Goal: Task Accomplishment & Management: Manage account settings

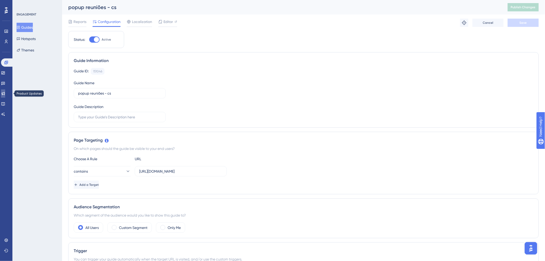
drag, startPoint x: 0, startPoint y: 0, endPoint x: 6, endPoint y: 92, distance: 92.3
click at [5, 92] on icon at bounding box center [3, 94] width 4 height 4
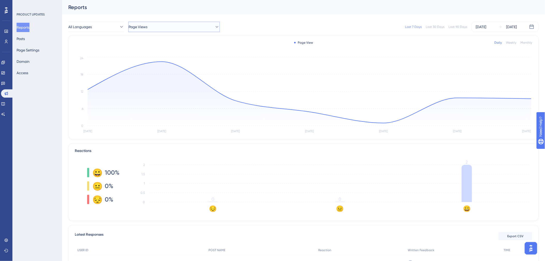
click at [146, 28] on span "Page Views" at bounding box center [138, 27] width 19 height 6
click at [145, 50] on span "Release Note - Agosto 2025" at bounding box center [155, 53] width 46 height 6
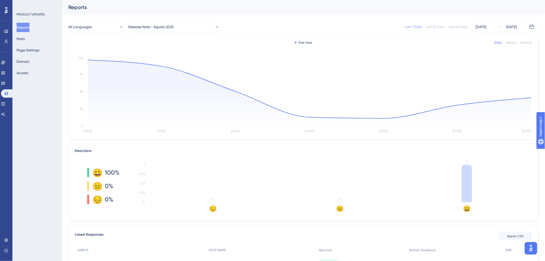
click at [432, 27] on div "Last 30 Days" at bounding box center [435, 27] width 19 height 4
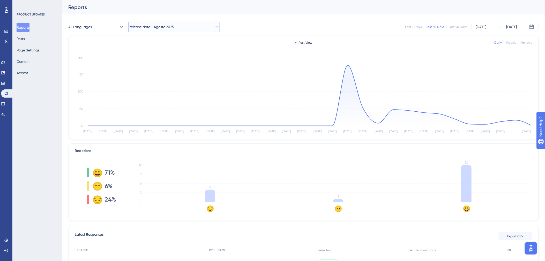
click at [180, 29] on button "Release Note - Agosto 2025" at bounding box center [174, 27] width 92 height 10
click at [170, 60] on span "Release Note - Julio 2025" at bounding box center [153, 63] width 42 height 6
click at [163, 25] on span "Release Note - Julio 2025" at bounding box center [150, 27] width 42 height 6
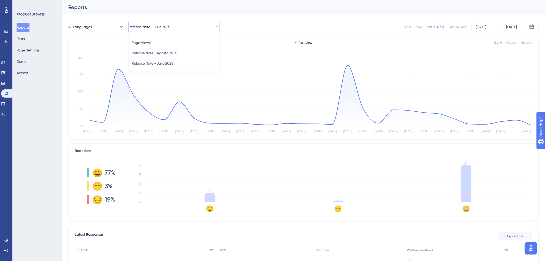
click at [163, 25] on span "Release Note - Julio 2025" at bounding box center [150, 27] width 42 height 6
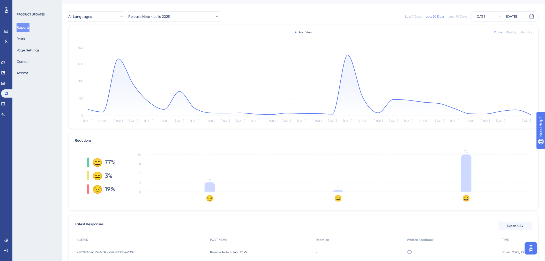
scroll to position [9, 0]
click at [138, 16] on span "Release Note - Julio 2025" at bounding box center [150, 17] width 42 height 6
click at [151, 44] on span "Release Note - Agosto 2025" at bounding box center [155, 44] width 46 height 6
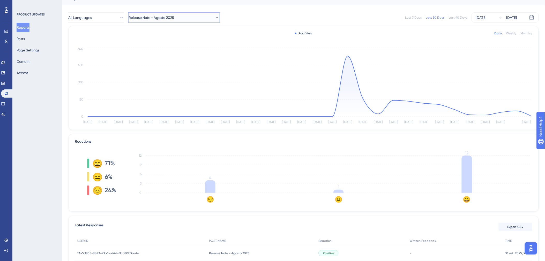
click at [190, 16] on button "Release Note - Agosto 2025" at bounding box center [174, 17] width 92 height 10
click at [173, 53] on span "Release Note - Julio 2025" at bounding box center [153, 54] width 42 height 6
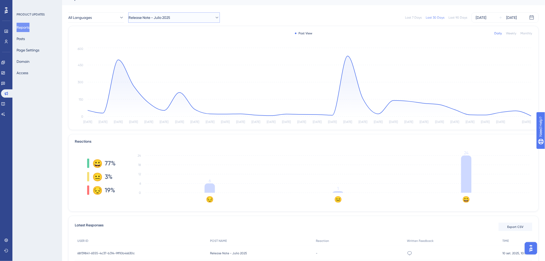
click at [147, 17] on span "Release Note - Julio 2025" at bounding box center [150, 17] width 42 height 6
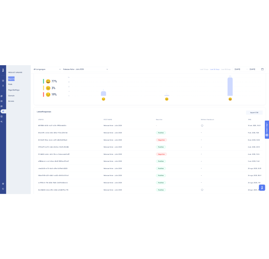
scroll to position [29, 0]
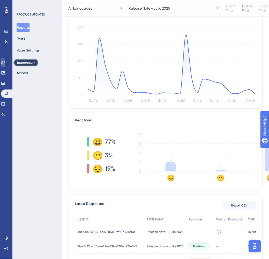
click at [4, 62] on link at bounding box center [3, 62] width 4 height 8
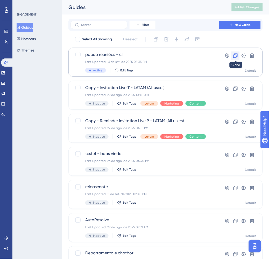
click at [236, 56] on icon at bounding box center [235, 55] width 5 height 5
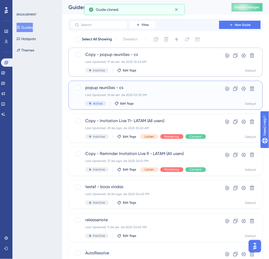
click at [157, 91] on div "popup reuniões - cs Last Updated: 16 de set. de 2025 05:35 PM Active Edit Tags" at bounding box center [144, 95] width 119 height 21
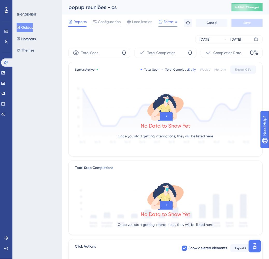
click at [170, 22] on span "Editor" at bounding box center [169, 22] width 10 height 6
click at [28, 29] on button "Guides" at bounding box center [25, 27] width 16 height 9
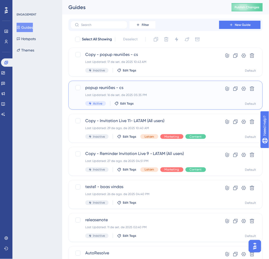
click at [170, 98] on div "popup reuniões - cs Last Updated: 16 de set. de 2025 05:35 PM Active Edit Tags" at bounding box center [144, 95] width 119 height 21
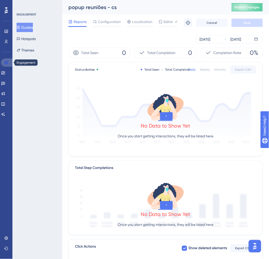
click at [5, 62] on icon at bounding box center [6, 63] width 4 height 4
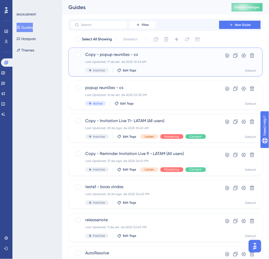
click at [182, 60] on div "Last Updated: 17 de set. de 2025 10:43 AM" at bounding box center [144, 62] width 119 height 4
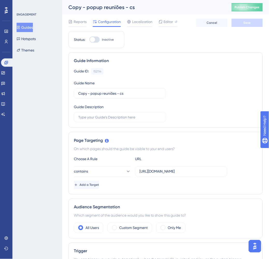
drag, startPoint x: 110, startPoint y: 7, endPoint x: 115, endPoint y: 10, distance: 5.6
click at [110, 8] on div "Copy - popup reuniões - cs" at bounding box center [143, 7] width 150 height 7
click at [97, 94] on input "Copy - popup reuniões - cs" at bounding box center [119, 94] width 83 height 6
drag, startPoint x: 91, startPoint y: 94, endPoint x: 67, endPoint y: 96, distance: 23.9
click at [67, 96] on div "Performance Users Engagement Widgets Feedback Product Updates Knowledge Base AI…" at bounding box center [165, 230] width 206 height 460
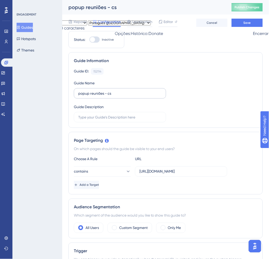
click at [126, 89] on label "popup reuniões - cs" at bounding box center [120, 93] width 92 height 10
click at [126, 91] on input "popup reuniões - cs" at bounding box center [119, 94] width 83 height 6
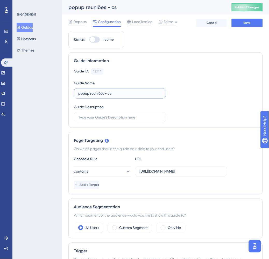
click at [127, 93] on input "popup reuniões - cs" at bounding box center [119, 94] width 83 height 6
type input "popup reuniões - cs port"
click at [210, 112] on div "Guide ID: 152114 Copy Guide Name popup reuniões - cs port Guide Description" at bounding box center [165, 95] width 183 height 54
click at [167, 24] on span "Editor" at bounding box center [169, 22] width 10 height 6
click at [92, 94] on input "Copy - popup reuniões - cs" at bounding box center [119, 94] width 83 height 6
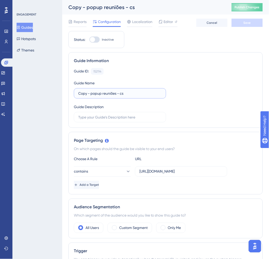
drag, startPoint x: 91, startPoint y: 94, endPoint x: 71, endPoint y: 92, distance: 19.7
click at [71, 92] on div "Guide Information Guide ID: 152114 Copy Guide Name Copy - popup reuniões - cs G…" at bounding box center [165, 90] width 194 height 76
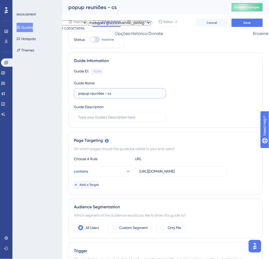
click at [128, 94] on input "popup reuniões - cs" at bounding box center [119, 94] width 83 height 6
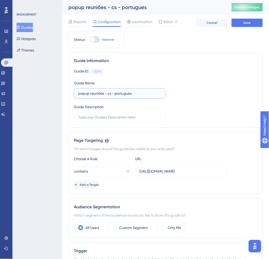
type input "popup reuniões - cs - portugues"
click at [255, 18] on div "Reports Configuration Localization Editor Cancel Save" at bounding box center [165, 22] width 194 height 17
click at [255, 21] on button "Save" at bounding box center [246, 23] width 31 height 8
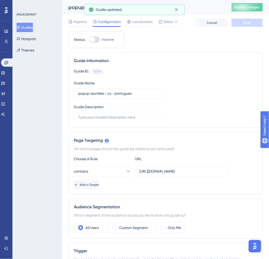
click at [97, 38] on div at bounding box center [94, 39] width 10 height 6
click at [89, 40] on input "Inactive" at bounding box center [89, 40] width 0 height 0
checkbox input "true"
click at [252, 20] on button "Save" at bounding box center [246, 23] width 31 height 8
click at [227, 69] on div "Guide ID: 152114 Copy" at bounding box center [165, 71] width 183 height 7
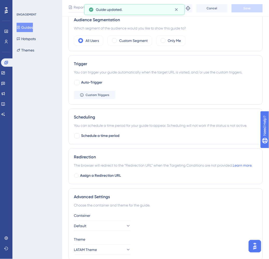
scroll to position [212, 0]
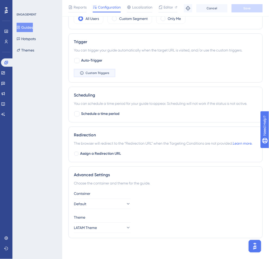
click at [105, 72] on span "Custom Triggers" at bounding box center [97, 73] width 24 height 4
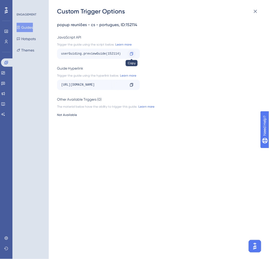
click at [131, 55] on icon at bounding box center [131, 54] width 4 height 4
click at [4, 62] on div "Custom Trigger Options popup reuniões - cs - portugues , ID: 152114 JavaScript …" at bounding box center [134, 129] width 269 height 259
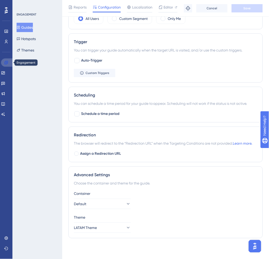
click at [7, 63] on icon at bounding box center [6, 63] width 4 height 4
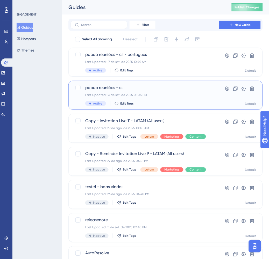
click at [174, 93] on div "Last Updated: 16 de set. de 2025 05:35 PM" at bounding box center [144, 95] width 119 height 4
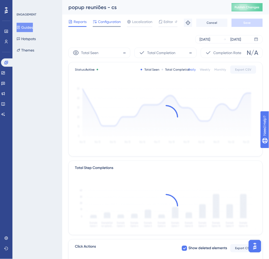
click at [98, 19] on span "Configuration" at bounding box center [109, 22] width 23 height 6
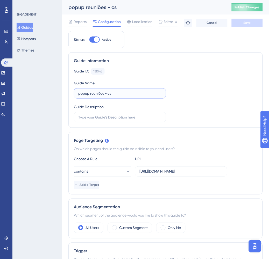
click at [123, 92] on input "popup reuniões - cs" at bounding box center [119, 94] width 83 height 6
type input "popup reuniões - cs - espanhol"
click at [247, 24] on span "Save" at bounding box center [246, 23] width 7 height 4
click at [27, 24] on button "Guides" at bounding box center [25, 27] width 16 height 9
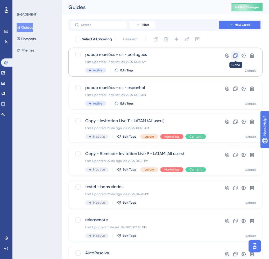
click at [234, 55] on icon at bounding box center [235, 55] width 5 height 5
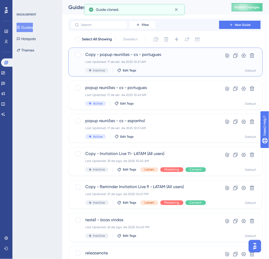
click at [190, 58] on div "Copy - popup reuniões - cs - portugues Last Updated: 17 de set. de 2025 10:51 A…" at bounding box center [144, 61] width 119 height 21
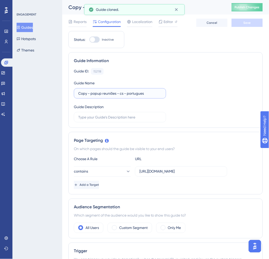
drag, startPoint x: 91, startPoint y: 95, endPoint x: 65, endPoint y: 93, distance: 26.7
click at [65, 93] on div "Performance Users Engagement Widgets Feedback Product Updates Knowledge Base AI…" at bounding box center [165, 230] width 206 height 460
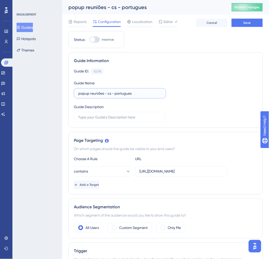
drag, startPoint x: 116, startPoint y: 94, endPoint x: 141, endPoint y: 94, distance: 25.6
click at [141, 94] on input "popup reuniões - cs - portugues" at bounding box center [119, 94] width 83 height 6
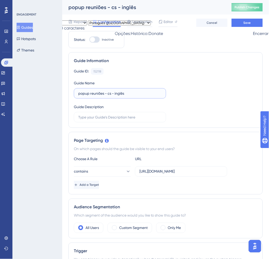
type input "popup reuniões - cs - inglês"
click at [240, 26] on button "Save" at bounding box center [246, 23] width 31 height 8
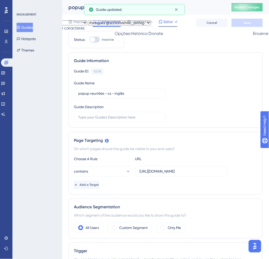
click at [168, 25] on div "Editor" at bounding box center [167, 23] width 19 height 8
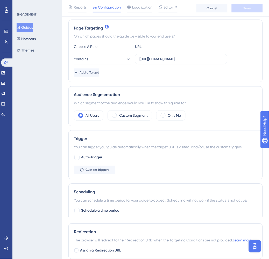
scroll to position [115, 0]
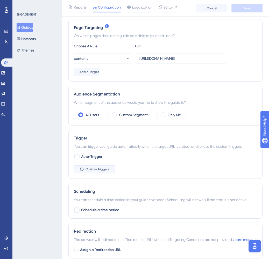
click at [96, 171] on span "Custom Triggers" at bounding box center [97, 169] width 24 height 4
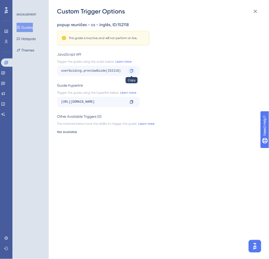
click at [132, 70] on icon at bounding box center [131, 71] width 4 height 4
click at [8, 72] on div "Custom Trigger Options popup reuniões - cs - inglês , ID: 152118 This guide is …" at bounding box center [134, 129] width 269 height 259
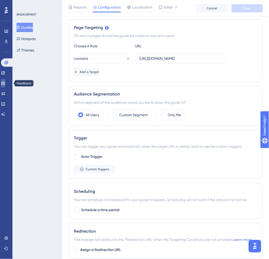
click at [5, 81] on icon at bounding box center [3, 83] width 4 height 4
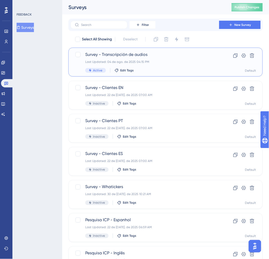
click at [171, 61] on div "Last Updated: 04 de ago. de 2025 04:15 PM" at bounding box center [144, 62] width 119 height 4
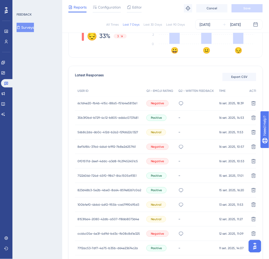
scroll to position [115, 0]
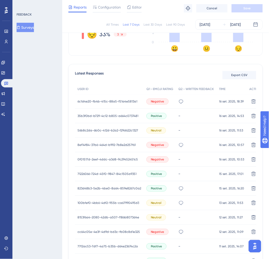
click at [166, 146] on div "Negative" at bounding box center [157, 145] width 22 height 6
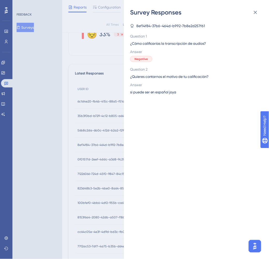
click at [144, 34] on span "Question 1" at bounding box center [194, 36] width 128 height 6
click at [254, 11] on icon at bounding box center [255, 12] width 6 height 6
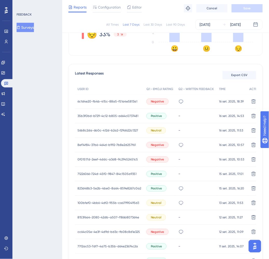
click at [118, 146] on span "8ef14f84-37b6-464d-b992-7b8e2d257f61" at bounding box center [106, 145] width 58 height 4
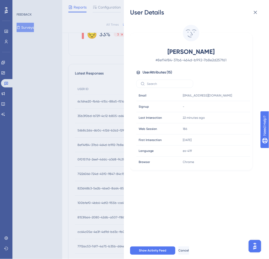
click at [57, 170] on div "User Details [PERSON_NAME] Q # 8ef14f84-37b6-464d-b992-7b8e2d257f61 User Attrib…" at bounding box center [134, 129] width 269 height 259
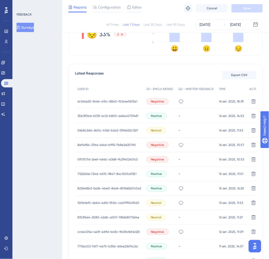
click at [117, 228] on div "cc64c05e-4e3f-4d9d-bd3c-fb08c8d1e325 cc64c05e-4e3f-4d9d-bd3c-fb08c8d1e325" at bounding box center [108, 232] width 62 height 14
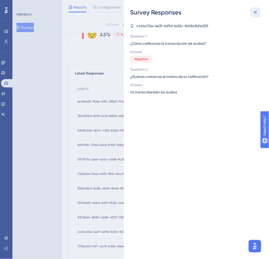
click at [255, 11] on icon at bounding box center [255, 12] width 6 height 6
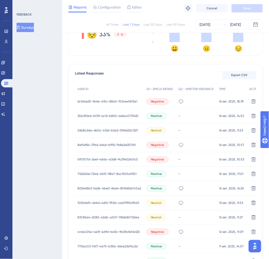
click at [137, 228] on div "cc64c05e-4e3f-4d9d-bd3c-fb08c8d1e325 cc64c05e-4e3f-4d9d-bd3c-fb08c8d1e325" at bounding box center [108, 232] width 62 height 14
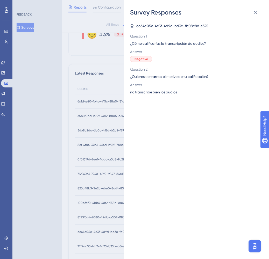
click at [70, 236] on div "Survey Responses cc64c05e-4e3f-4d9d-bd3c-fb08c8d1e325 Question 1 ¿Cómo califica…" at bounding box center [134, 129] width 269 height 259
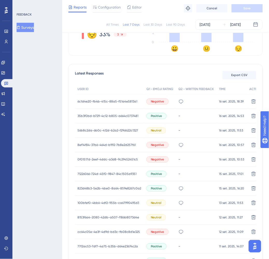
click at [80, 231] on span "cc64c05e-4e3f-4d9d-bd3c-fb08c8d1e325" at bounding box center [108, 232] width 62 height 4
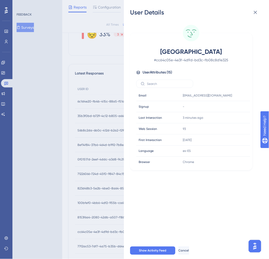
click at [80, 231] on div "User Details [GEOGRAPHIC_DATA] # cc64c05e-4e3f-4d9d-bd3c-fb08c8d1e325 User Attr…" at bounding box center [134, 129] width 269 height 259
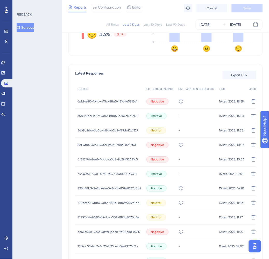
click at [87, 204] on span "100bfef0-4bb6-4df2-955b-ca67990495d3" at bounding box center [108, 203] width 62 height 4
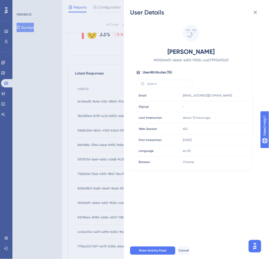
click at [87, 204] on div "User Details [PERSON_NAME] # 100bfef0-4bb6-4df2-955b-ca67990495d3 User Attribut…" at bounding box center [134, 129] width 269 height 259
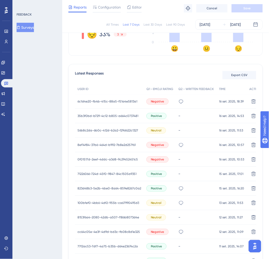
click at [88, 190] on div "823d48b3-5e2b-4be0-8a64-859e8267c0a2 823d48b3-5e2b-4be0-8a64-859e8267c0a2" at bounding box center [109, 188] width 64 height 14
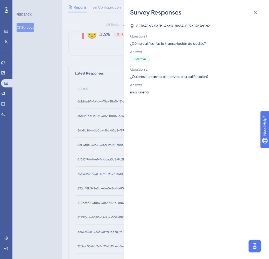
click at [88, 190] on div "Survey Responses 823d48b3-5e2b-4be0-8a64-859e8267c0a2 Question 1 ¿Cómo califica…" at bounding box center [134, 129] width 269 height 259
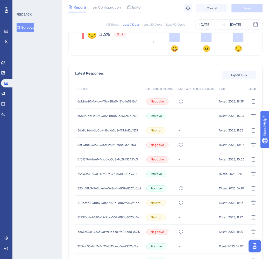
click at [85, 186] on div "823d48b3-5e2b-4be0-8a64-859e8267c0a2 823d48b3-5e2b-4be0-8a64-859e8267c0a2" at bounding box center [109, 188] width 64 height 14
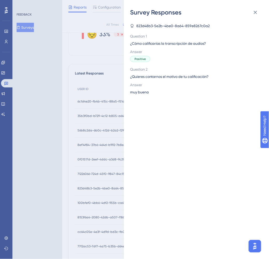
click at [85, 186] on div "Survey Responses 823d48b3-5e2b-4be0-8a64-859e8267c0a2 Question 1 ¿Cómo califica…" at bounding box center [134, 129] width 269 height 259
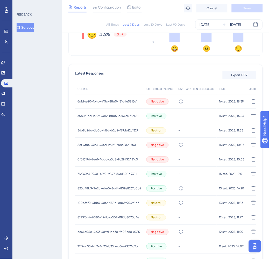
click at [115, 187] on span "823d48b3-5e2b-4be0-8a64-859e8267c0a2" at bounding box center [109, 189] width 64 height 4
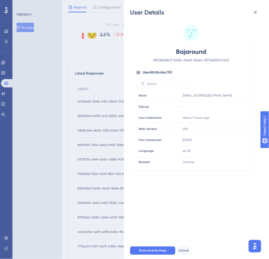
click at [115, 187] on div "User Details Bajaround # 823d48b3-5e2b-4be0-8a64-859e8267c0a2 User Attributes (…" at bounding box center [134, 129] width 269 height 259
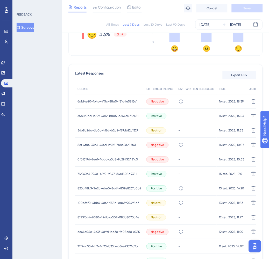
click at [118, 102] on span "6c1d4e20-fb4b-415c-88a5-f51a4e5813a1" at bounding box center [107, 102] width 60 height 4
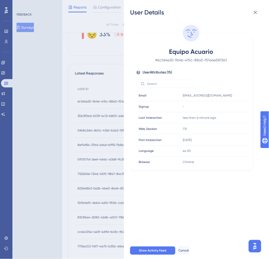
click at [118, 102] on div "User Details Equipo Acuario # 6c1d4e20-fb4b-415c-88a5-f51a4e5813a1 User Attribu…" at bounding box center [134, 129] width 269 height 259
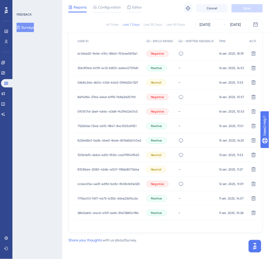
scroll to position [164, 0]
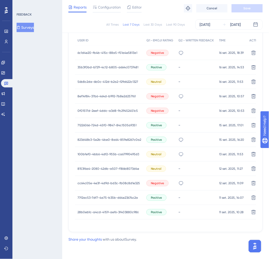
click at [119, 210] on span "28b0eb1c-a4cd-4159-aef6-3f403880c986" at bounding box center [107, 212] width 61 height 4
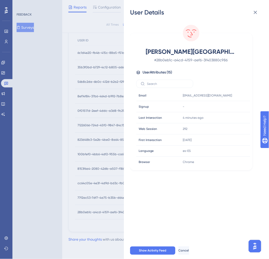
click at [119, 210] on div "User Details [PERSON_NAME] Lagos # 28b0eb1c-a4cd-4159-aef6-3f403880c986 User At…" at bounding box center [134, 129] width 269 height 259
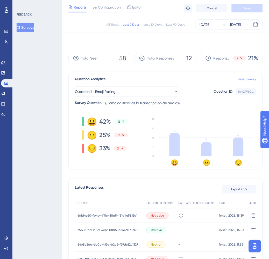
scroll to position [0, 0]
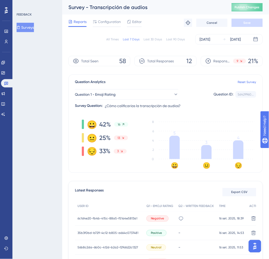
click at [161, 40] on div "Last 30 Days" at bounding box center [152, 39] width 19 height 4
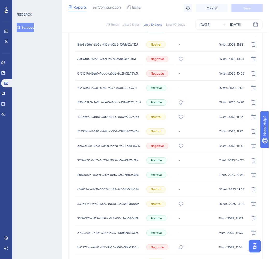
scroll to position [290, 0]
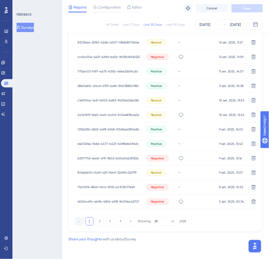
click at [129, 202] on span "d00bc49c-eb9b-48fd-a93f-9c01fec42707" at bounding box center [108, 202] width 62 height 4
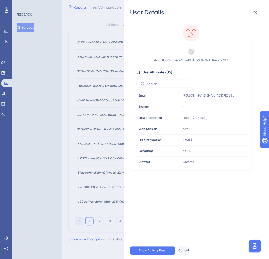
click at [123, 201] on div "User Details 🤍 # d00bc49c-eb9b-48fd-a93f-9c01fec42707 User Attributes ( 15 ) Em…" at bounding box center [134, 129] width 269 height 259
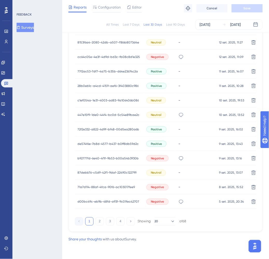
click at [115, 187] on span "71a7d114-88af-4fca-90f6-ac103017fee9" at bounding box center [105, 187] width 57 height 4
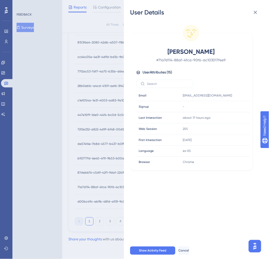
click at [115, 187] on div "User Details [PERSON_NAME] # 71a7d114-88af-4fca-90f6-ac103017fee9 User Attribut…" at bounding box center [134, 129] width 269 height 259
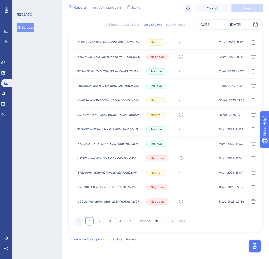
click at [115, 174] on span "87debb76-c5d9-42f1-9daf-22490c122799" at bounding box center [106, 173] width 59 height 4
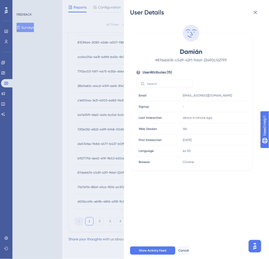
click at [115, 174] on div "User Details Damián # 87debb76-c5d9-42f1-9daf-22490c122799 User Attributes ( 15…" at bounding box center [134, 129] width 269 height 259
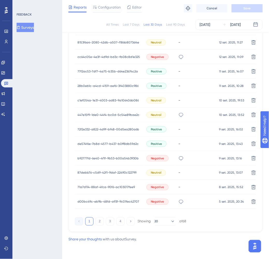
click at [117, 159] on span "b92777fd-6e40-4f1f-9b53-b00a54b3930b" at bounding box center [107, 158] width 61 height 4
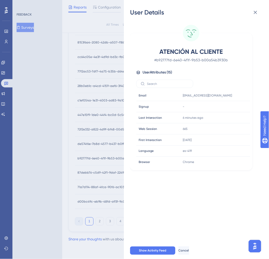
click at [117, 159] on div "User Details ATENCIÓN AL CLIENTE # b92777fd-6e40-4f1f-9b53-b00a54b3930b User At…" at bounding box center [134, 129] width 269 height 259
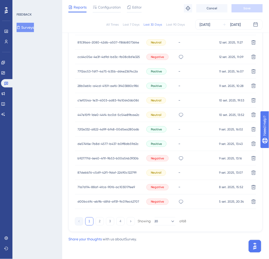
click at [117, 146] on div "de574f6e-7b8d-4577-b437-b0ff8db59d2c de574f6e-7b8d-4577-b437-b0ff8db59d2c" at bounding box center [107, 144] width 61 height 14
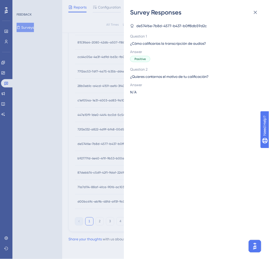
click at [117, 144] on div "Survey Responses de574f6e-7b8d-4577-b437-b0ff8db59d2c Question 1 ¿Cómo califica…" at bounding box center [134, 129] width 269 height 259
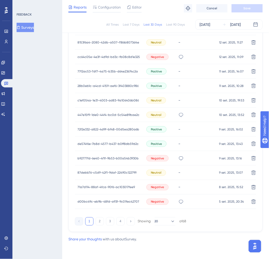
click at [110, 141] on div "de574f6e-7b8d-4577-b437-b0ff8db59d2c de574f6e-7b8d-4577-b437-b0ff8db59d2c" at bounding box center [107, 144] width 61 height 14
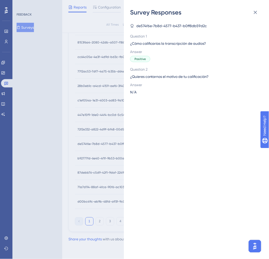
click at [110, 141] on div "Survey Responses de574f6e-7b8d-4577-b437-b0ff8db59d2c Question 1 ¿Cómo califica…" at bounding box center [134, 129] width 269 height 259
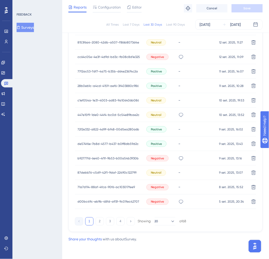
click at [110, 127] on span "72f2e332-a822-4d9f-bf48-00d5ea280a6b" at bounding box center [108, 129] width 62 height 4
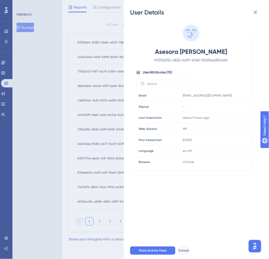
click at [110, 127] on div "User Details Asesora [PERSON_NAME] # 72f2e332-a822-4d9f-bf48-00d5ea280a6b User …" at bounding box center [134, 129] width 269 height 259
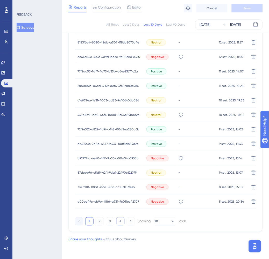
click at [118, 219] on button "4" at bounding box center [120, 221] width 8 height 8
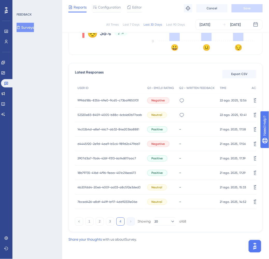
click at [117, 197] on div "7bced426-e8df-449f-bf17-4dd92331e06a 7bced426-e8df-449f-bf17-4dd92331e06a" at bounding box center [107, 202] width 60 height 14
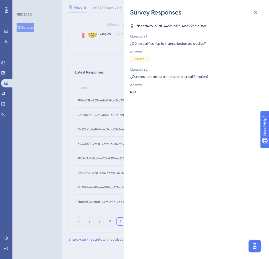
click at [106, 198] on div "Survey Responses 7bced426-e8df-449f-bf17-4dd92331e06a Question 1 ¿Cómo califica…" at bounding box center [134, 129] width 269 height 259
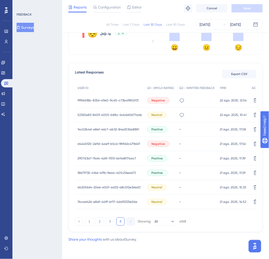
click at [107, 130] on span "14c02b4d-e8ef-46c7-ab32-84e2036a8881" at bounding box center [108, 130] width 62 height 4
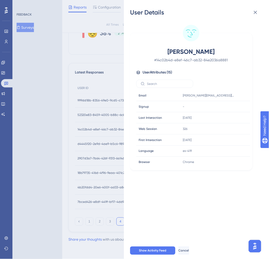
click at [108, 132] on div "User Details [PERSON_NAME] # 14c02b4d-e8ef-46c7-ab32-84e2036a8881 User Attribut…" at bounding box center [134, 129] width 269 height 259
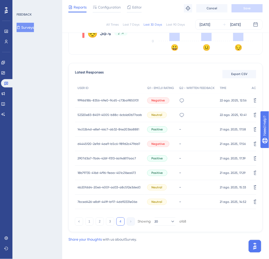
click at [108, 140] on div "d4445f20-2e9d-4ae9-b5c6-989d2c479dd7 d4445f20-2e9d-4ae9-b5c6-989d2c479dd7" at bounding box center [108, 144] width 63 height 14
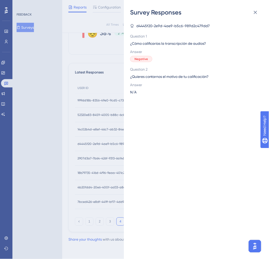
click at [109, 146] on div "Survey Responses d4445f20-2e9d-4ae9-b5c6-989d2c479dd7 Question 1 ¿Cómo califica…" at bounding box center [134, 129] width 269 height 259
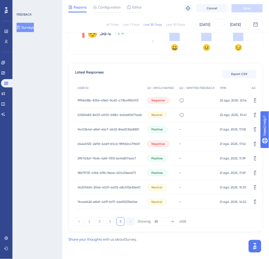
click at [118, 142] on span "d4445f20-2e9d-4ae9-b5c6-989d2c479dd7" at bounding box center [108, 144] width 63 height 4
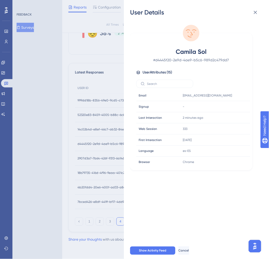
click at [109, 161] on div "User Details Camila Sol # d4445f20-2e9d-4ae9-b5c6-989d2c479dd7 User Attributes …" at bounding box center [134, 129] width 269 height 259
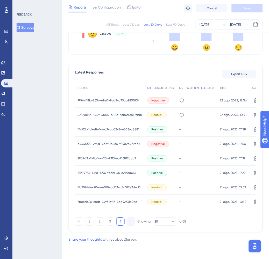
click at [125, 157] on span "2907d3a7-7b64-426f-9313-6a146817aac7" at bounding box center [106, 159] width 58 height 4
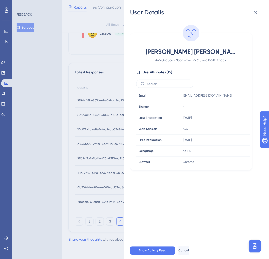
click at [115, 168] on div "User Details [PERSON_NAME] [PERSON_NAME] # 2907d3a7-7b64-426f-9313-6a146817aac7…" at bounding box center [134, 129] width 269 height 259
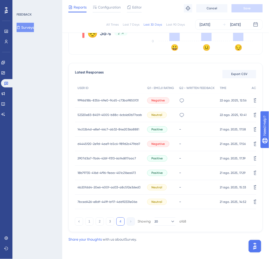
click at [132, 175] on div "18b79735-416d-4f96-9eaa-401c216ea673 18b79735-416d-4f96-9eaa-401c216ea673" at bounding box center [106, 173] width 58 height 14
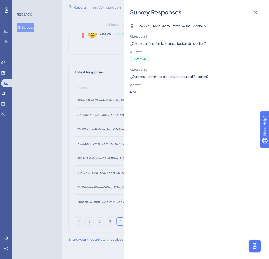
click at [111, 181] on div "Survey Responses 18b79735-416d-4f96-9eaa-401c216ea673 Question 1 ¿Cómo califica…" at bounding box center [134, 129] width 269 height 259
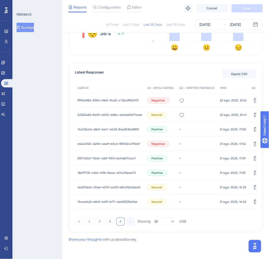
click at [108, 174] on span "18b79735-416d-4f96-9eaa-401c216ea673" at bounding box center [106, 173] width 58 height 4
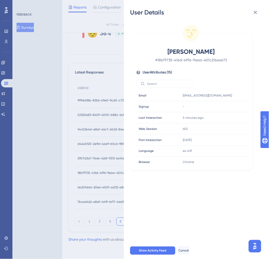
click at [92, 185] on div "User Details [PERSON_NAME] # 18b79735-416d-4f96-9eaa-401c216ea673 User Attribut…" at bounding box center [134, 129] width 269 height 259
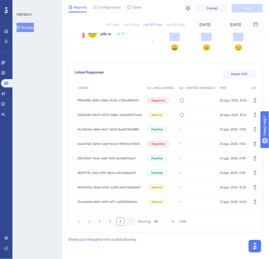
click at [92, 188] on span "4b20fdd4-20e6-400f-ad33-a8c5f2e3ded3" at bounding box center [108, 188] width 63 height 4
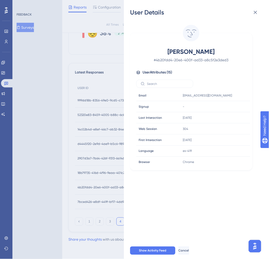
click at [90, 191] on div "User Details [PERSON_NAME] # 4b20fdd4-20e6-400f-ad33-a8c5f2e3ded3 User Attribut…" at bounding box center [134, 129] width 269 height 259
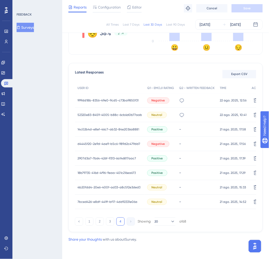
click at [121, 171] on span "18b79735-416d-4f96-9eaa-401c216ea673" at bounding box center [106, 173] width 58 height 4
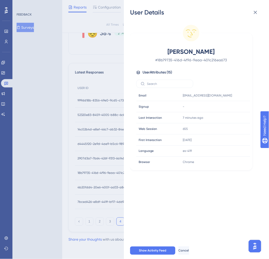
click at [95, 169] on div "User Details [PERSON_NAME] # 18b79735-416d-4f96-9eaa-401c216ea673 User Attribut…" at bounding box center [134, 129] width 269 height 259
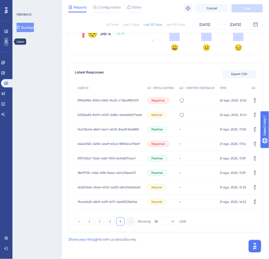
click at [6, 43] on link at bounding box center [6, 42] width 4 height 8
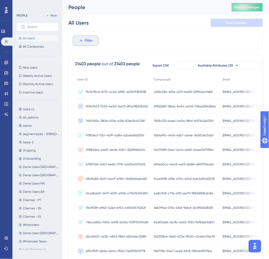
click at [79, 45] on button "Filter" at bounding box center [86, 40] width 26 height 10
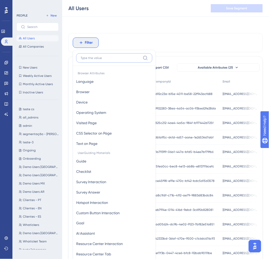
scroll to position [22, 0]
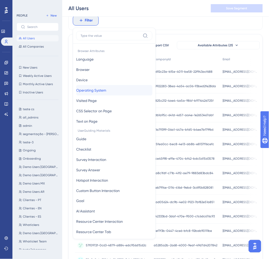
click at [119, 91] on button "Operating System Operating System" at bounding box center [114, 90] width 76 height 10
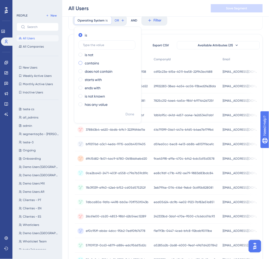
click at [94, 63] on label "contains" at bounding box center [92, 63] width 14 height 6
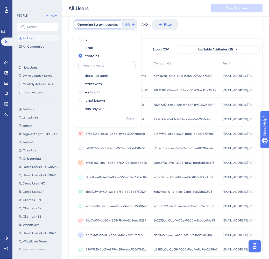
scroll to position [0, 0]
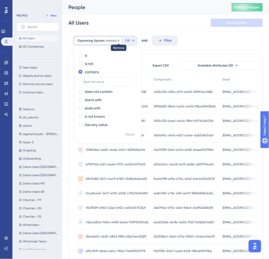
click at [117, 40] on icon at bounding box center [118, 40] width 3 height 3
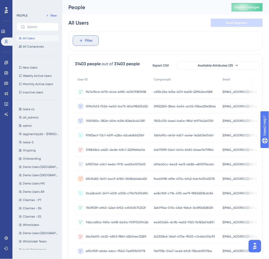
click at [87, 39] on span "Filter" at bounding box center [89, 41] width 8 height 6
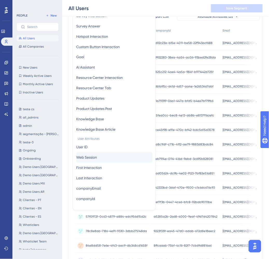
scroll to position [114, 0]
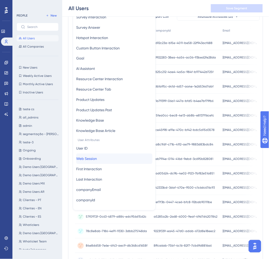
click at [92, 157] on span "Web Session" at bounding box center [86, 159] width 21 height 6
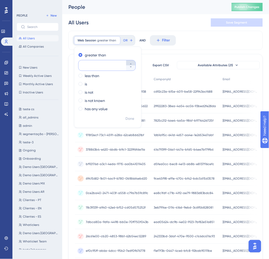
scroll to position [0, 0]
click at [91, 39] on span "Web Session" at bounding box center [86, 41] width 19 height 4
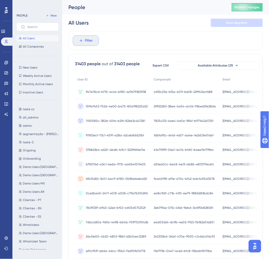
click at [82, 41] on icon at bounding box center [81, 40] width 5 height 5
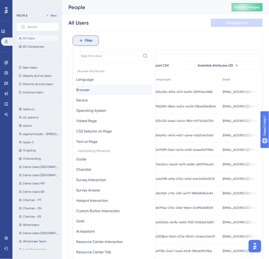
scroll to position [22, 0]
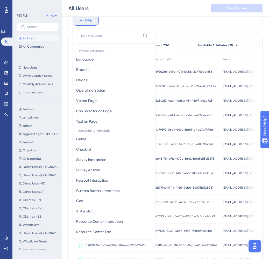
click at [158, 21] on div "Filter Browser Attributes Language Language Browser Browser Device Device Opera…" at bounding box center [165, 20] width 194 height 19
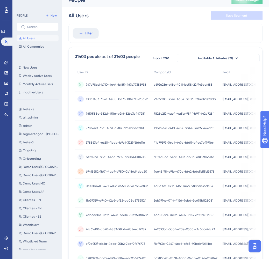
scroll to position [0, 0]
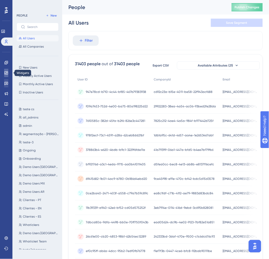
drag, startPoint x: 6, startPoint y: 70, endPoint x: 4, endPoint y: 81, distance: 11.3
click at [6, 70] on link at bounding box center [6, 73] width 4 height 8
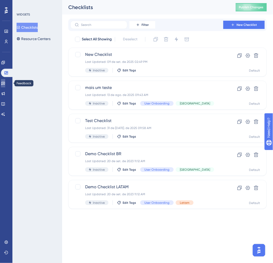
click at [4, 82] on icon at bounding box center [3, 83] width 4 height 4
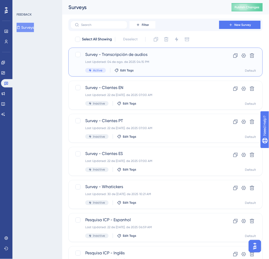
click at [193, 61] on div "Last Updated: 04 de ago. de 2025 04:15 PM" at bounding box center [144, 62] width 119 height 4
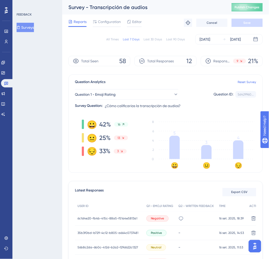
click at [151, 41] on div "Last 30 Days" at bounding box center [152, 39] width 19 height 4
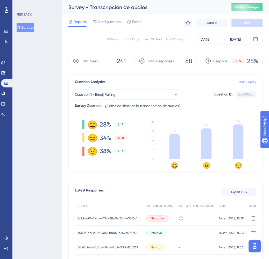
click at [178, 41] on div "Last 90 Days" at bounding box center [175, 39] width 19 height 4
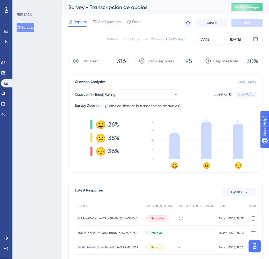
scroll to position [9, 0]
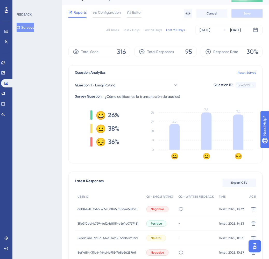
click at [109, 208] on span "6c1d4e20-fb4b-415c-88a5-f51a4e5813a1" at bounding box center [107, 209] width 60 height 4
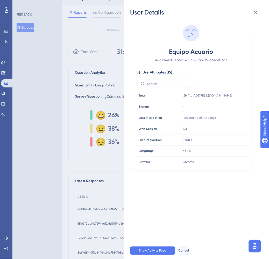
click at [109, 208] on div "User Details Equipo Acuario # 6c1d4e20-fb4b-415c-88a5-f51a4e5813a1 User Attribu…" at bounding box center [134, 129] width 269 height 259
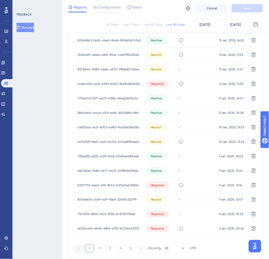
scroll to position [290, 0]
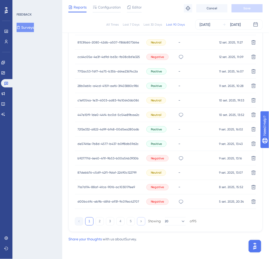
click at [140, 223] on icon at bounding box center [140, 221] width 3 height 3
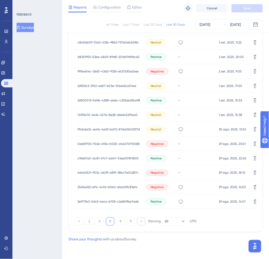
click at [140, 223] on icon at bounding box center [140, 221] width 3 height 3
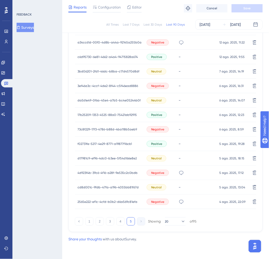
scroll to position [218, 0]
click at [107, 202] on span "2565e222-ef1c-4cfd-b0b2-d6a569c81efa" at bounding box center [107, 202] width 60 height 4
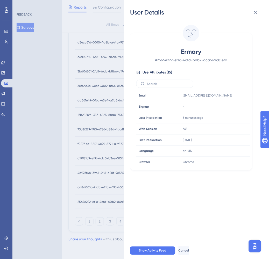
click at [106, 192] on div "User Details Ermary # 2565e222-ef1c-4cfd-b0b2-d6a569c81efa User Attributes ( 15…" at bounding box center [134, 129] width 269 height 259
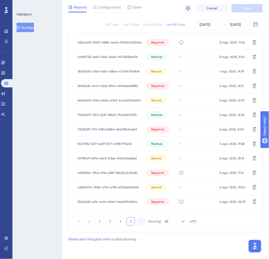
click at [107, 187] on span "cd8d001c-9fdb-47fa-a196-4055bb81f67d" at bounding box center [107, 187] width 61 height 4
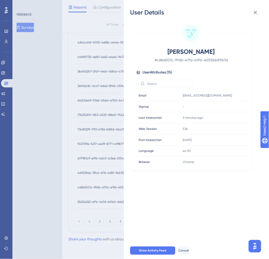
click at [107, 173] on div "User Details [PERSON_NAME] # cd8d001c-9fdb-47fa-a196-4055bb81f67d User Attribut…" at bounding box center [134, 129] width 269 height 259
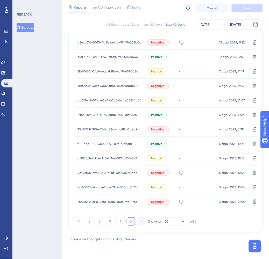
click at [108, 171] on span "4d923f4b-39c6-4f16-a28f-9e535c2c0bdb" at bounding box center [107, 173] width 60 height 4
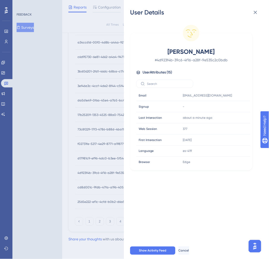
click at [107, 159] on div "User Details [PERSON_NAME] # 4d923f4b-39c6-4f16-a28f-9e535c2c0bdb User Attribut…" at bounding box center [134, 129] width 269 height 259
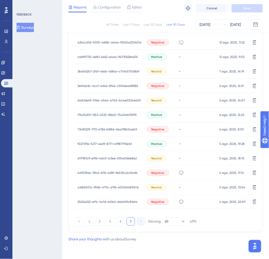
click at [107, 157] on span "d17981c9-ef96-4dc0-b3ee-5f54d166e8e2" at bounding box center [106, 158] width 59 height 4
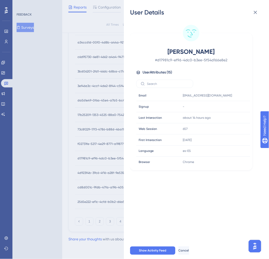
click at [107, 143] on div "User Details [PERSON_NAME] # d17981c9-ef96-4dc0-b3ee-5f54d166e8e2 User Attribut…" at bounding box center [134, 129] width 269 height 259
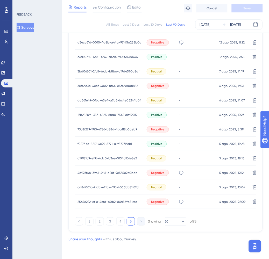
click at [107, 143] on span "f02731fe-5217-4e29-8771-a19877f16cb1" at bounding box center [104, 144] width 54 height 4
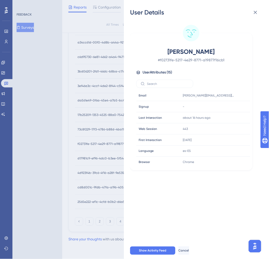
click at [105, 128] on div "User Details [PERSON_NAME] # f02731fe-5217-4e29-8771-a19877f16cb1 User Attribut…" at bounding box center [134, 129] width 269 height 259
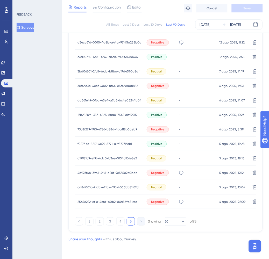
click at [105, 128] on span "73c8f229-17f3-4786-b88d-4ba118b5aeb9" at bounding box center [107, 129] width 60 height 4
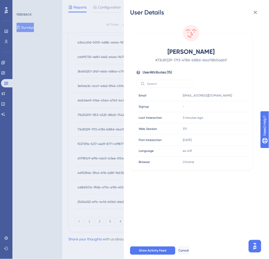
click at [108, 118] on div "User Details [PERSON_NAME] # 73c8f229-17f3-4786-b88d-4ba118b5aeb9 User Attribut…" at bounding box center [134, 129] width 269 height 259
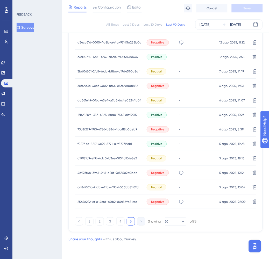
click at [109, 114] on span "17b25209-1353-4525-88a0-75421ab92915" at bounding box center [106, 115] width 59 height 4
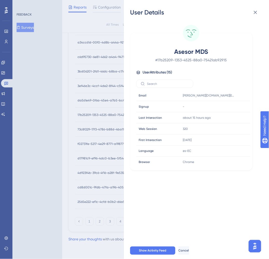
click at [109, 114] on div "User Details Asesor MDS # 17b25209-1353-4525-88a0-75421ab92915 User Attributes …" at bounding box center [134, 129] width 269 height 259
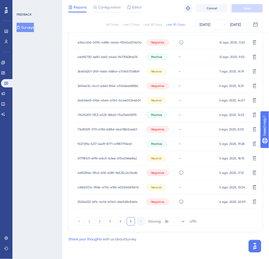
click at [111, 101] on span "da561e49-0f6a-45e4-a7b5-bc4e05244b0f" at bounding box center [108, 100] width 63 height 4
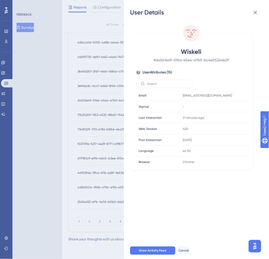
click at [111, 101] on div "User Details Wiskeli # da561e49-0f6a-45e4-a7b5-bc4e05244b0f User Attributes ( 1…" at bounding box center [134, 129] width 269 height 259
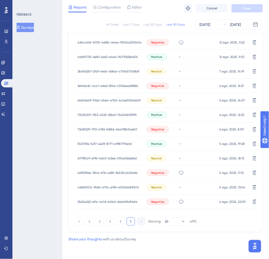
click at [115, 86] on span "3ef46a3c-4ccf-4de2-8f44-c5f46ead8886" at bounding box center [107, 86] width 61 height 4
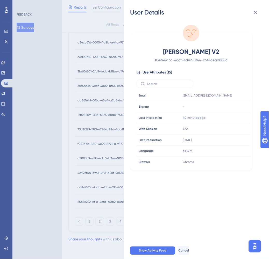
click at [115, 86] on div "User Details [PERSON_NAME] V2 # 3ef46a3c-4ccf-4de2-8f44-c5f46ead8886 User Attri…" at bounding box center [134, 129] width 269 height 259
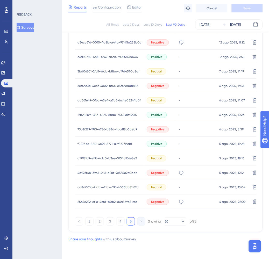
click at [116, 72] on span "3bd06201-2fd1-46dc-b8ba-c17d4570d8df" at bounding box center [108, 71] width 62 height 4
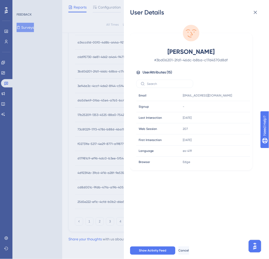
click at [113, 72] on div "User Details [PERSON_NAME] # 3bd06201-2fd1-46dc-b8ba-c17d4570d8df User Attribut…" at bounding box center [134, 129] width 269 height 259
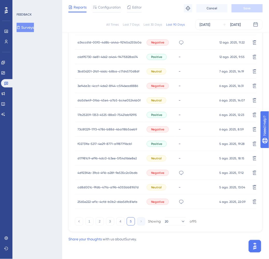
click at [112, 59] on div "c6d95730-6e81-4662-a4a4-94715828a674 c6d95730-6e81-4662-a4a4-94715828a674" at bounding box center [107, 57] width 60 height 14
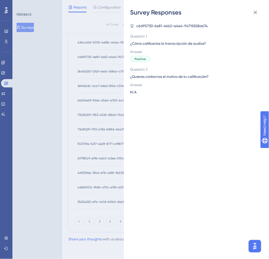
click at [112, 59] on div "Survey Responses c6d95730-6e81-4662-a4a4-94715828a674 Question 1 ¿Cómo califica…" at bounding box center [134, 129] width 269 height 259
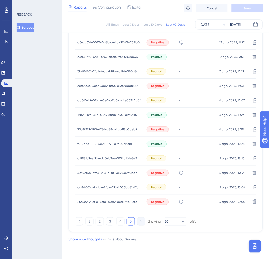
click at [118, 55] on span "c6d95730-6e81-4662-a4a4-94715828a674" at bounding box center [107, 57] width 60 height 4
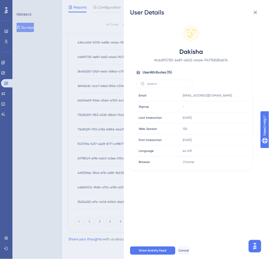
click at [112, 56] on div "User Details Dakisha # c6d95730-6e81-4662-a4a4-94715828a674 User Attributes ( 1…" at bounding box center [134, 129] width 269 height 259
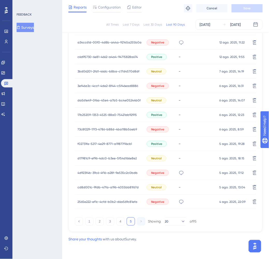
click at [108, 41] on span "a34cc61d-00f0-4d8b-a44a-92145a255b0a" at bounding box center [109, 42] width 64 height 4
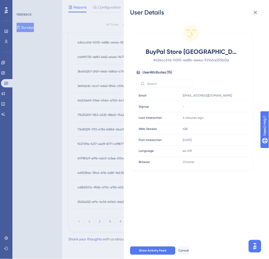
click at [107, 48] on div "User Details BuyPal Store [GEOGRAPHIC_DATA] # a34cc61d-00f0-4d8b-a44a-92145a255…" at bounding box center [134, 129] width 269 height 259
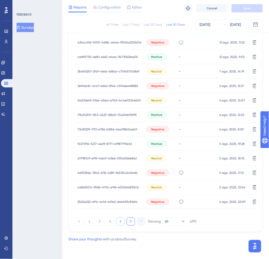
click at [123, 224] on button "4" at bounding box center [120, 221] width 8 height 8
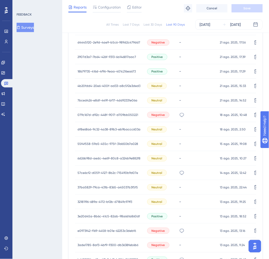
click at [115, 39] on div "d4445f20-2e9d-4ae9-b5c6-989d2c479dd7 d4445f20-2e9d-4ae9-b5c6-989d2c479dd7" at bounding box center [108, 42] width 63 height 14
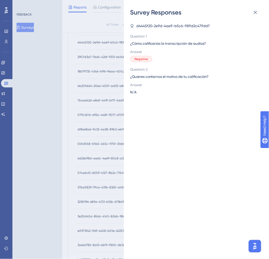
click at [96, 51] on div "Survey Responses d4445f20-2e9d-4ae9-b5c6-989d2c479dd7 Question 1 ¿Cómo califica…" at bounding box center [134, 129] width 269 height 259
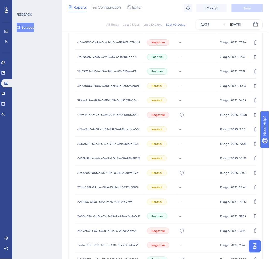
click at [96, 43] on span "d4445f20-2e9d-4ae9-b5c6-989d2c479dd7" at bounding box center [108, 42] width 63 height 4
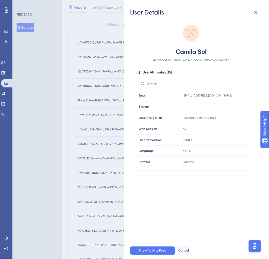
click at [94, 58] on div "User Details Camila Sol # d4445f20-2e9d-4ae9-b5c6-989d2c479dd7 User Attributes …" at bounding box center [134, 129] width 269 height 259
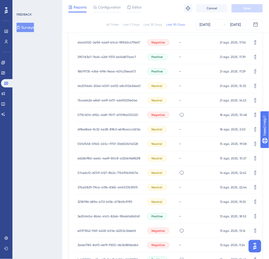
click at [93, 57] on span "2907d3a7-7b64-426f-9313-6a146817aac7" at bounding box center [106, 57] width 58 height 4
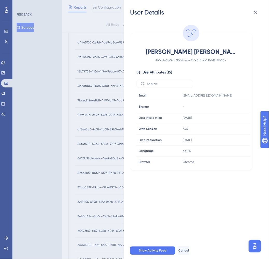
click at [86, 70] on div "User Details [PERSON_NAME] [PERSON_NAME] # 2907d3a7-7b64-426f-9313-6a146817aac7…" at bounding box center [134, 129] width 269 height 259
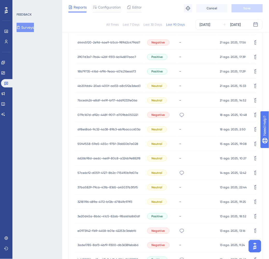
click at [86, 71] on span "18b79735-416d-4f96-9eaa-401c216ea673" at bounding box center [106, 71] width 58 height 4
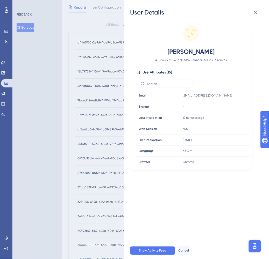
click at [87, 85] on div "User Details [PERSON_NAME] # 18b79735-416d-4f96-9eaa-401c216ea673 User Attribut…" at bounding box center [134, 129] width 269 height 259
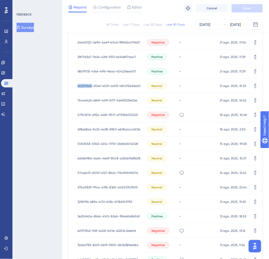
click at [87, 85] on span "4b20fdd4-20e6-400f-ad33-a8c5f2e3ded3" at bounding box center [108, 86] width 63 height 4
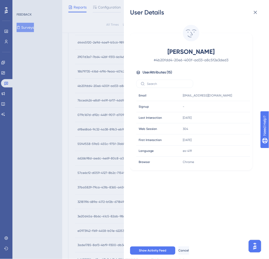
drag, startPoint x: 87, startPoint y: 85, endPoint x: 88, endPoint y: 100, distance: 15.3
click at [88, 100] on div "User Details [PERSON_NAME] # 4b20fdd4-20e6-400f-ad33-a8c5f2e3ded3 User Attribut…" at bounding box center [134, 129] width 269 height 259
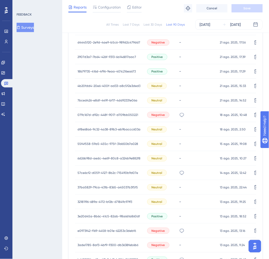
click at [88, 99] on span "7bced426-e8df-449f-bf17-4dd92331e06a" at bounding box center [107, 100] width 60 height 4
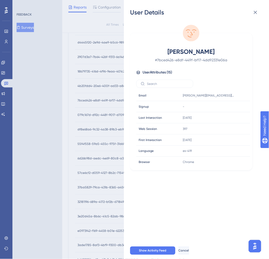
click at [87, 115] on div "User Details [PERSON_NAME] # 7bced426-e8df-449f-bf17-4dd92331e06a User Attribut…" at bounding box center [134, 129] width 269 height 259
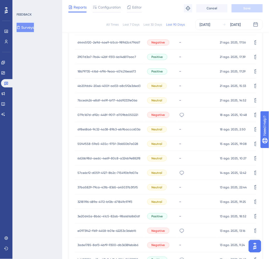
click at [87, 113] on span "079c167d-d92c-448f-9017-d709bb050221" at bounding box center [107, 115] width 61 height 4
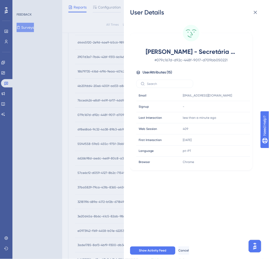
click at [87, 132] on div "User Details [PERSON_NAME] - Secretária Dra.Maristella # 079c167d-d92c-448f-901…" at bounding box center [134, 129] width 269 height 259
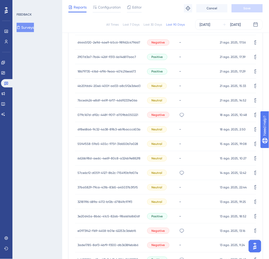
click at [87, 129] on span "df8e68a6-9c32-4a38-89b3-eb9baccc603a" at bounding box center [108, 129] width 63 height 4
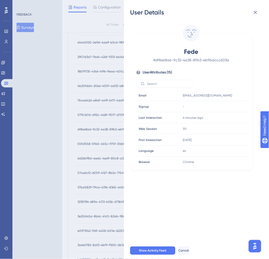
click at [86, 140] on div "User Details Fede # df8e68a6-9c32-4a38-89b3-eb9baccc603a User Attributes ( 15 )…" at bounding box center [134, 129] width 269 height 259
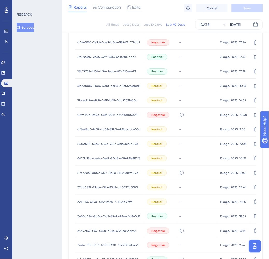
click at [87, 144] on span "55f4f558-59a5-455c-975f-31d650b7a028" at bounding box center [107, 144] width 61 height 4
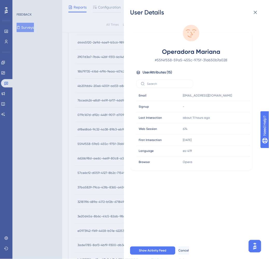
click at [87, 144] on div "User Details Operadora Mariana # 55f4f558-59a5-455c-975f-31d650b7a028 User Attr…" at bounding box center [134, 129] width 269 height 259
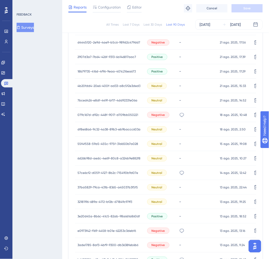
click at [87, 144] on span "55f4f558-59a5-455c-975f-31d650b7a028" at bounding box center [107, 144] width 61 height 4
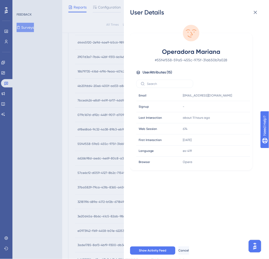
click at [83, 153] on div "User Details Operadora Mariana # 55f4f558-59a5-455c-975f-31d650b7a028 User Attr…" at bounding box center [134, 129] width 269 height 259
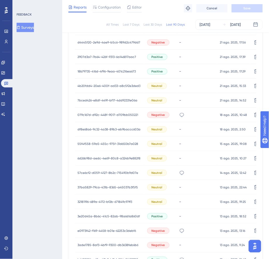
click at [86, 157] on span "6d26b98d-aedc-4e69-80c8-a324b9e882f8" at bounding box center [108, 158] width 63 height 4
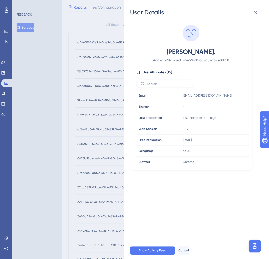
click at [95, 172] on div "User Details [PERSON_NAME]. # 6d26b98d-aedc-4e69-80c8-a324b9e882f8 User Attribu…" at bounding box center [134, 129] width 269 height 259
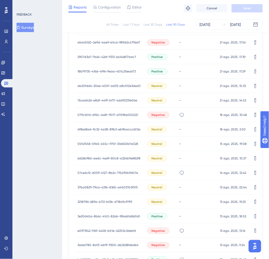
click at [92, 174] on span "57ce6cf2-d059-4127-8b2c-715490b9d07e" at bounding box center [107, 173] width 61 height 4
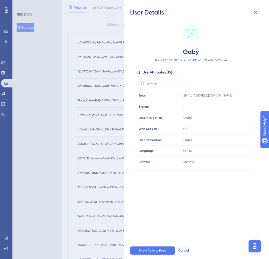
click at [88, 175] on div "User Details Gaby # 57ce6cf2-d059-4127-8b2c-715490b9d07e User Attributes ( 15 )…" at bounding box center [134, 129] width 269 height 259
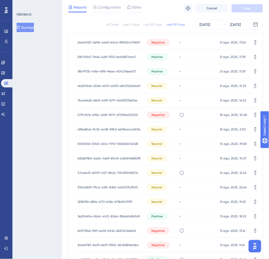
click at [89, 185] on span "37ba5829-79ca-431b-8365-a45037b3f5f5" at bounding box center [107, 187] width 60 height 4
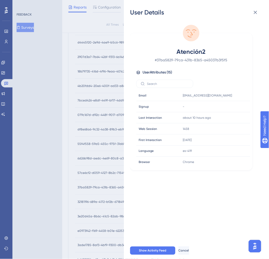
click at [88, 186] on div "User Details Atención2 # 37ba5829-79ca-431b-8365-a45037b3f5f5 User Attributes (…" at bounding box center [134, 129] width 269 height 259
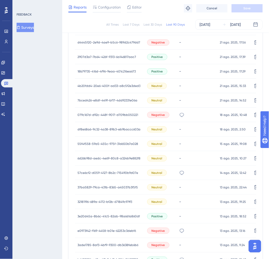
click at [86, 200] on span "32181196-689a-4172-bf2b-671849c97ff3" at bounding box center [104, 202] width 55 height 4
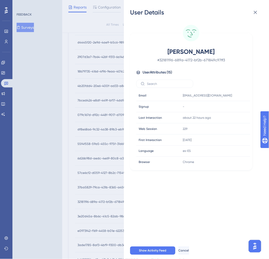
click at [86, 214] on div "User Details [PERSON_NAME] # 32181196-689a-4172-bf2b-671849c97ff3 User Attribut…" at bounding box center [134, 129] width 269 height 259
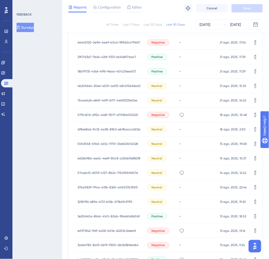
click at [86, 214] on span "3e20d45a-8b6c-41c5-82ab-98a661a860df" at bounding box center [108, 216] width 62 height 4
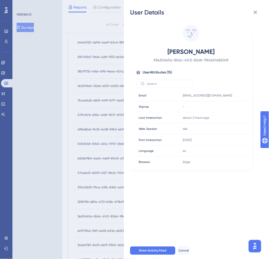
click at [86, 214] on div "User Details Josbel # 3e20d45a-8b6c-41c5-82ab-98a661a860df User Attributes ( 15…" at bounding box center [134, 129] width 269 height 259
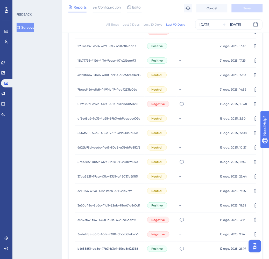
scroll to position [246, 0]
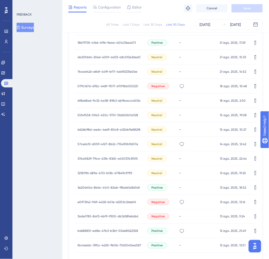
click at [86, 201] on span "e0973f42-f169-4458-b01e-62253c3debf6" at bounding box center [106, 202] width 58 height 4
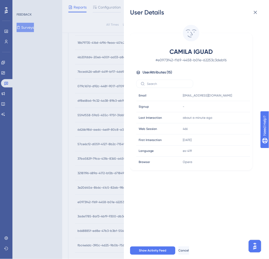
click at [86, 201] on div "User Details CAMILA IGUAD # e0973f42-f169-4458-b01e-62253c3debf6 User Attribute…" at bounding box center [134, 129] width 269 height 259
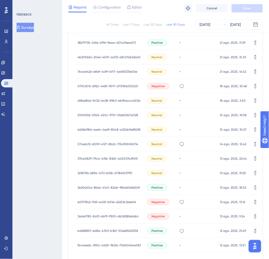
click at [85, 215] on span "3ade1785-8af3-4bf9-9300-db3638feb6b6" at bounding box center [107, 216] width 61 height 4
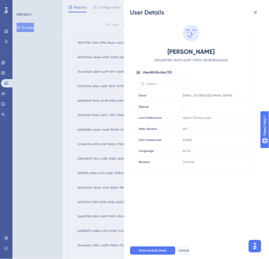
click at [85, 215] on div "User Details [PERSON_NAME] # 3ade1785-8af3-4bf9-9300-db3638feb6b6 User Attribut…" at bounding box center [134, 129] width 269 height 259
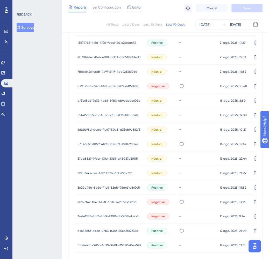
click at [88, 227] on div "b668885f-ed8e-47b3-b3bf-556e8f622358 b668885f-ed8e-47b3-b3bf-556e8f622358" at bounding box center [107, 231] width 61 height 14
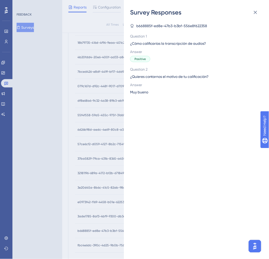
click at [88, 227] on div "Survey Responses b668885f-ed8e-47b3-b3bf-556e8f622358 Question 1 ¿Cómo califica…" at bounding box center [134, 129] width 269 height 259
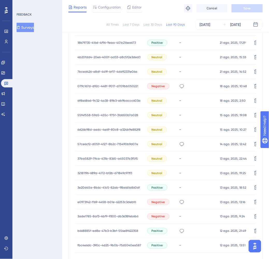
click at [90, 231] on span "b668885f-ed8e-47b3-b3bf-556e8f622358" at bounding box center [107, 231] width 61 height 4
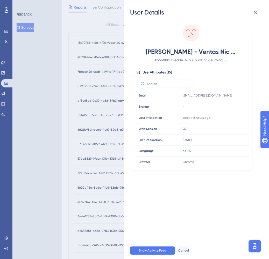
click at [108, 192] on div "User Details [PERSON_NAME] - Ventas Nic Star Digital # b668885f-ed8e-47b3-b3bf-…" at bounding box center [134, 129] width 269 height 259
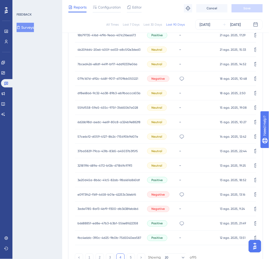
scroll to position [256, 0]
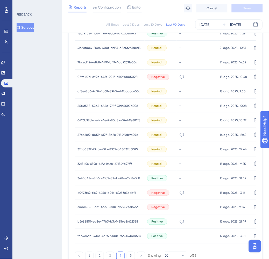
click at [110, 235] on span "fbc4e6dc-390c-4d25-9b0b-7565040ea587" at bounding box center [109, 236] width 64 height 4
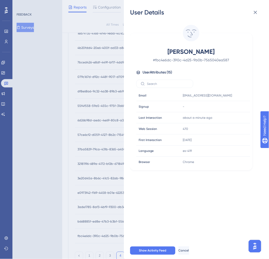
click at [81, 221] on div "User Details [PERSON_NAME] # fbc4e6dc-390c-4d25-9b0b-7565040ea587 User Attribut…" at bounding box center [134, 129] width 269 height 259
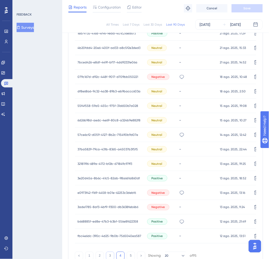
click at [112, 254] on button "3" at bounding box center [110, 256] width 8 height 8
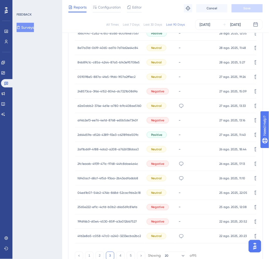
click at [102, 233] on div "4fd2e8a5-c058-47c0-a240-3233ecba2bc2 4fd2e8a5-c058-47c0-a240-3233ecba2bc2" at bounding box center [108, 236] width 63 height 14
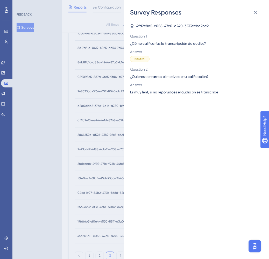
click at [102, 233] on div "Survey Responses 4fd2e8a5-c058-47c0-a240-3233ecba2bc2 Question 1 ¿Cómo califica…" at bounding box center [134, 129] width 269 height 259
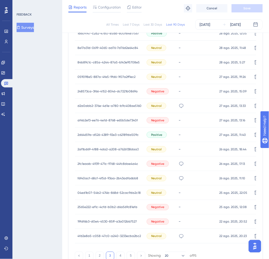
click at [107, 238] on div "4fd2e8a5-c058-47c0-a240-3233ecba2bc2 4fd2e8a5-c058-47c0-a240-3233ecba2bc2" at bounding box center [108, 236] width 63 height 14
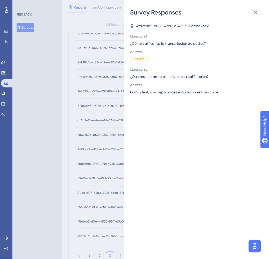
click at [103, 236] on div "Survey Responses 4fd2e8a5-c058-47c0-a240-3233ecba2bc2 Question 1 ¿Cómo califica…" at bounding box center [134, 129] width 269 height 259
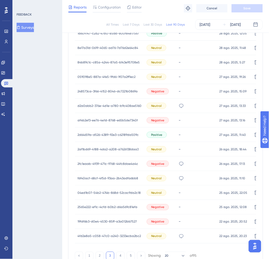
click at [87, 233] on div "4fd2e8a5-c058-47c0-a240-3233ecba2bc2 4fd2e8a5-c058-47c0-a240-3233ecba2bc2" at bounding box center [108, 236] width 63 height 14
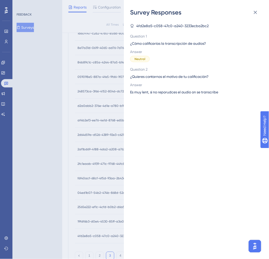
click at [87, 234] on div "Survey Responses 4fd2e8a5-c058-47c0-a240-3233ecba2bc2 Question 1 ¿Cómo califica…" at bounding box center [134, 129] width 269 height 259
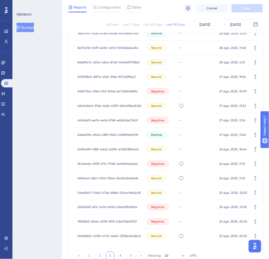
click at [127, 234] on span "4fd2e8a5-c058-47c0-a240-3233ecba2bc2" at bounding box center [108, 236] width 63 height 4
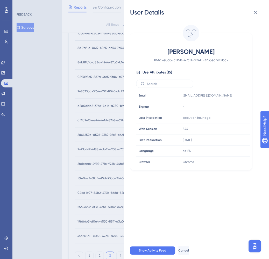
click at [106, 219] on div "User Details [PERSON_NAME] # 4fd2e8a5-c058-47c0-a240-3233ecba2bc2 User Attribut…" at bounding box center [134, 129] width 269 height 259
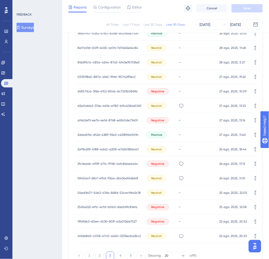
click at [107, 221] on span "19fdf6b3-d0e4-4530-85ff-a3a012bb7527" at bounding box center [106, 222] width 59 height 4
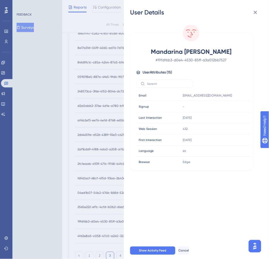
click at [107, 221] on div "User Details Mandarina [PERSON_NAME] # 19fdf6b3-d0e4-4530-85ff-a3a012bb7527 Use…" at bounding box center [134, 129] width 269 height 259
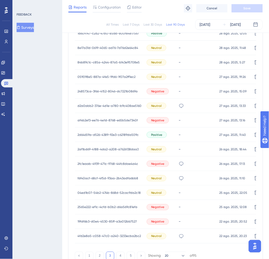
click at [109, 207] on span "2565e222-ef1c-4cfd-b0b2-d6a569c81efa" at bounding box center [107, 207] width 60 height 4
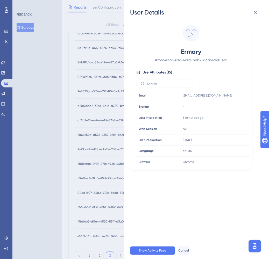
click at [109, 207] on div "User Details Ermary # 2565e222-ef1c-4cfd-b0b2-d6a569c81efa User Attributes ( 15…" at bounding box center [134, 129] width 269 height 259
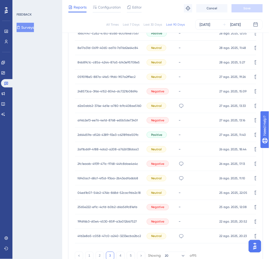
click at [108, 192] on span "04ed1b07-54b2-474b-868d-52cac9da2c18" at bounding box center [108, 193] width 63 height 4
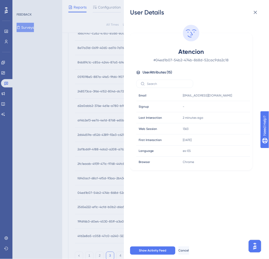
click at [108, 192] on div "User Details Atencion # 04ed1b07-54b2-474b-868d-52cac9da2c18 User Attributes ( …" at bounding box center [134, 129] width 269 height 259
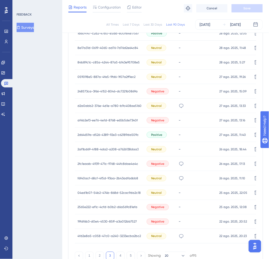
click at [109, 176] on span "f6f40acf-68cf-4f5d-93aa-2b43adfa6bb8" at bounding box center [107, 178] width 61 height 4
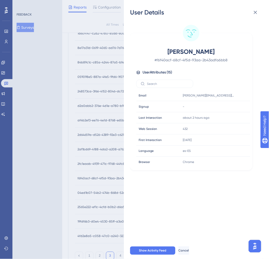
click at [107, 175] on div "User Details [PERSON_NAME] # f6f40acf-68cf-4f5d-93aa-2b43adfa6bb8 User Attribut…" at bounding box center [134, 129] width 269 height 259
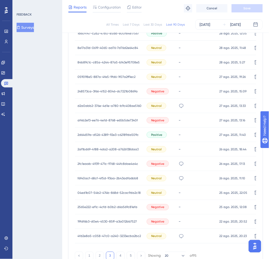
click at [109, 162] on span "2fc1eaab-4939-471c-9768-44fc8dae4a4c" at bounding box center [107, 164] width 61 height 4
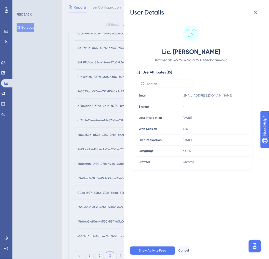
click at [109, 161] on div "User Details Lic. [PERSON_NAME] # 2fc1eaab-4939-471c-9768-44fc8dae4a4c User Att…" at bounding box center [134, 129] width 269 height 259
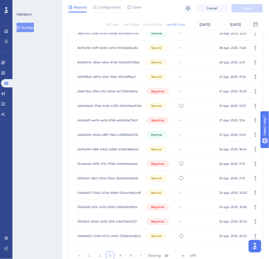
click at [112, 149] on span "2af1bd69-4188-4da2-a208-a7626138daa3" at bounding box center [107, 149] width 61 height 4
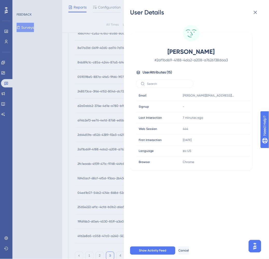
click at [112, 149] on div "User Details [PERSON_NAME] # 2af1bd69-4188-4da2-a208-a7626138daa3 User Attribut…" at bounding box center [134, 129] width 269 height 259
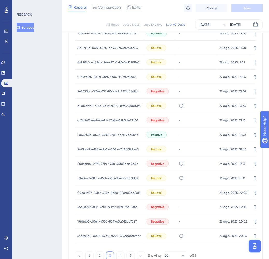
click at [110, 135] on span "2d64659a-d526-4389-92e3-c62189da509c" at bounding box center [107, 135] width 61 height 4
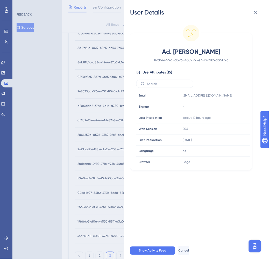
click at [110, 135] on div "User Details Ad. [PERSON_NAME] # 2d64659a-d526-4389-92e3-c62189da509c User Attr…" at bounding box center [134, 129] width 269 height 259
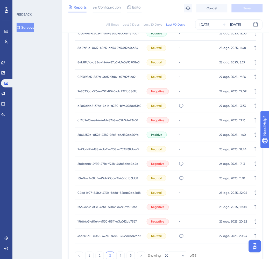
click at [110, 120] on span "af4b2ef3-ee76-4e1d-8768-e65b5de7340f" at bounding box center [107, 120] width 60 height 4
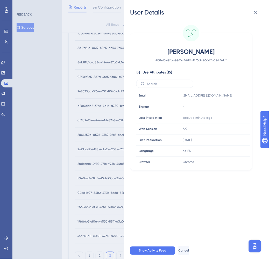
click at [110, 120] on div "User Details [PERSON_NAME] # af4b2ef3-ee76-4e1d-8768-e65b5de7340f User Attribut…" at bounding box center [134, 129] width 269 height 259
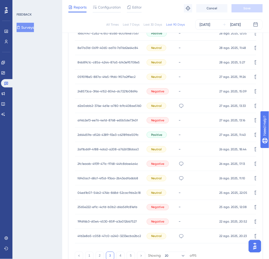
click at [109, 106] on span "d2a0abb2-376e-4d1e-a780-b9c408ae5160" at bounding box center [109, 106] width 64 height 4
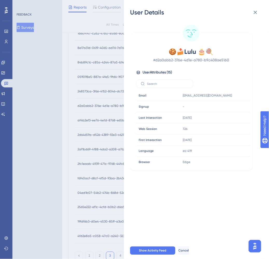
click at [109, 106] on div "User Details 🍪🍰Lulu 🎂🍭 # d2a0abb2-376e-4d1e-a780-b9c408ae5160 User Attributes (…" at bounding box center [134, 129] width 269 height 259
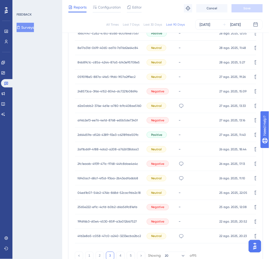
click at [109, 88] on div "248573ca-3f66-4152-8046-dc7221b0869a 248573ca-3f66-4152-8046-dc7221b0869a" at bounding box center [107, 91] width 60 height 14
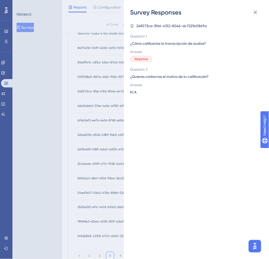
click at [109, 90] on div "Survey Responses 248573ca-3f66-4152-8046-dc7221b0869a Question 1 ¿Cómo califica…" at bounding box center [134, 129] width 269 height 259
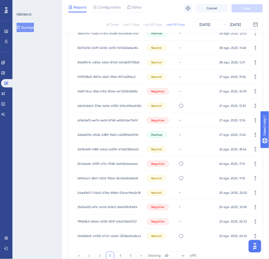
click at [101, 91] on span "248573ca-3f66-4152-8046-dc7221b0869a" at bounding box center [107, 91] width 60 height 4
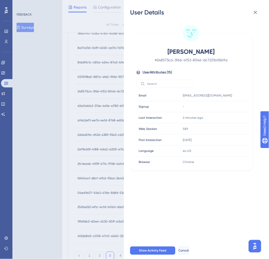
click at [101, 91] on div "User Details [PERSON_NAME] # 248573ca-3f66-4152-8046-dc7221b0869a User Attribut…" at bounding box center [134, 129] width 269 height 259
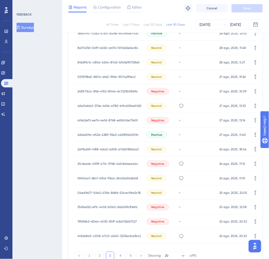
click at [98, 76] on span "059098e5-887a-4fe5-9fd6-1f07a2ff1ec2" at bounding box center [106, 77] width 58 height 4
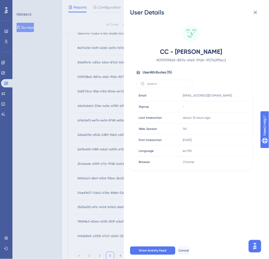
click at [98, 76] on div "User Details CC - [PERSON_NAME] # 059098e5-887a-4fe5-9fd6-1f07a2ff1ec2 User Att…" at bounding box center [134, 129] width 269 height 259
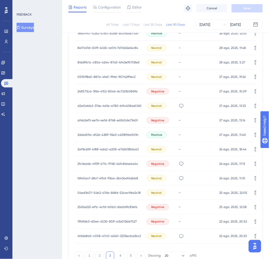
click at [97, 59] on div "84b89c1c-c85a-4244-87a5-b143e95708e5 84b89c1c-c85a-4244-87a5-b143e95708e5" at bounding box center [108, 62] width 62 height 14
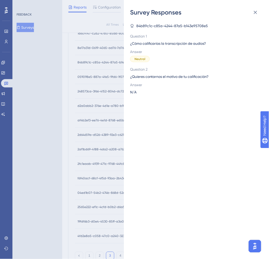
click at [96, 62] on div "Survey Responses 84b89c1c-c85a-4244-87a5-b143e95708e5 Question 1 ¿Cómo califica…" at bounding box center [134, 129] width 269 height 259
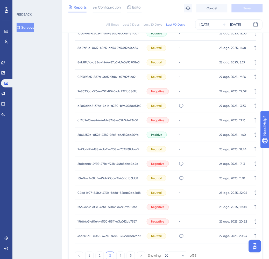
click at [102, 63] on span "84b89c1c-c85a-4244-87a5-b143e95708e5" at bounding box center [108, 62] width 62 height 4
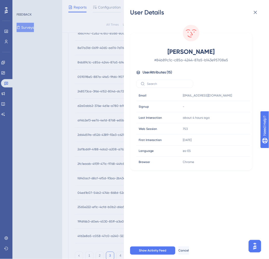
click at [102, 63] on div "User Details [PERSON_NAME] # 84b89c1c-c85a-4244-87a5-b143e95708e5 User Attribut…" at bounding box center [134, 129] width 269 height 259
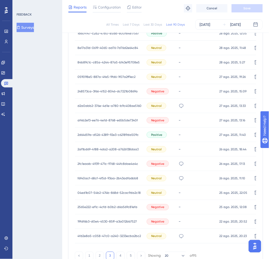
click at [108, 46] on span "8e17a31d-0619-4065-ad76-7d76d2e64c84" at bounding box center [107, 48] width 61 height 4
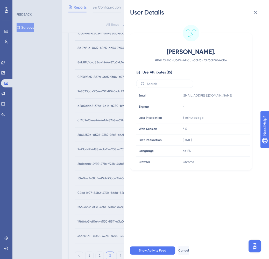
click at [102, 56] on div "User Details [PERSON_NAME]. # 8e17a31d-0619-4065-ad76-7d76d2e64c84 User Attribu…" at bounding box center [134, 129] width 269 height 259
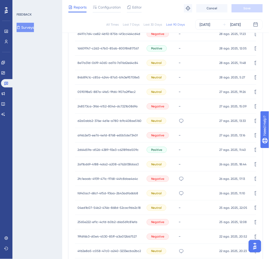
scroll to position [237, 0]
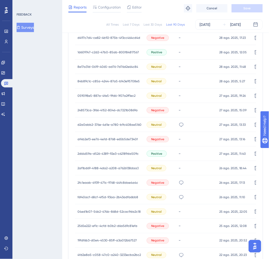
click at [103, 52] on span "1d609747-c2d2-47b0-85ab-800f84817567" at bounding box center [107, 52] width 61 height 4
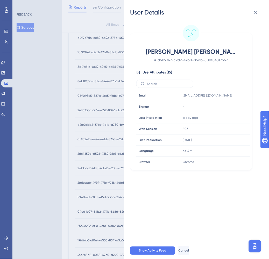
click at [102, 55] on div "User Details [PERSON_NAME] [PERSON_NAME] # 1d609747-c2d2-47b0-85ab-800f84817567…" at bounding box center [134, 129] width 269 height 259
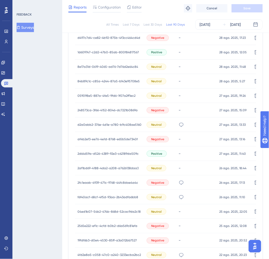
click at [102, 37] on span "d497c7d4-ce82-4b92-875b-4f3cc464cd4d" at bounding box center [108, 38] width 63 height 4
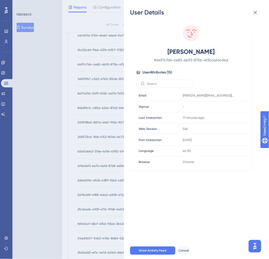
scroll to position [208, 0]
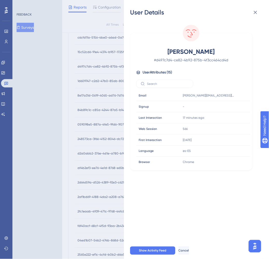
click at [99, 55] on div "User Details [PERSON_NAME] # d497c7d4-ce82-4b92-875b-4f3cc464cd4d User Attribut…" at bounding box center [134, 129] width 269 height 259
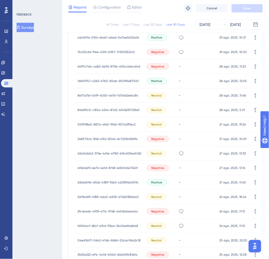
click at [100, 52] on span "15c52cd6-91e4-4374-b957-1725f2352cfc" at bounding box center [105, 52] width 57 height 4
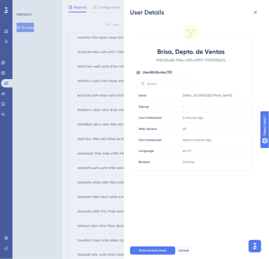
click at [100, 52] on div "User Details Brisa, Depto. de Ventas # 15c52cd6-91e4-4374-b957-1725f2352cfc Use…" at bounding box center [134, 129] width 269 height 259
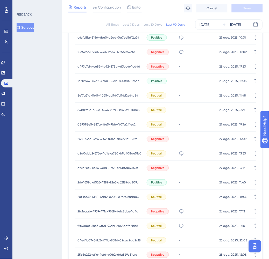
click at [100, 52] on span "15c52cd6-91e4-4374-b957-1725f2352cfc" at bounding box center [105, 52] width 57 height 4
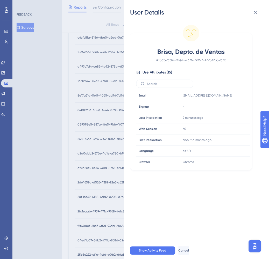
click at [100, 52] on div "User Details Brisa, Depto. de Ventas # 15c52cd6-91e4-4374-b957-1725f2352cfc Use…" at bounding box center [134, 129] width 269 height 259
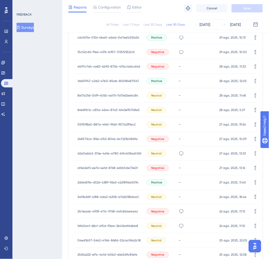
click at [100, 37] on span "c6cfd11a-5156-4be0-a6ad-0a7ee5d12a24" at bounding box center [108, 37] width 62 height 4
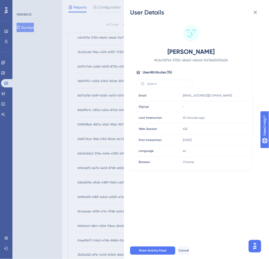
click at [100, 37] on div "User Details [PERSON_NAME] # c6cfd11a-5156-4be0-a6ad-0a7ee5d12a24 User Attribut…" at bounding box center [134, 129] width 269 height 259
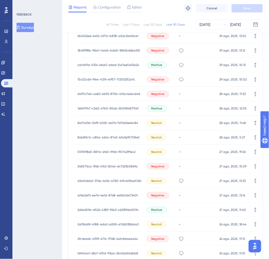
scroll to position [179, 0]
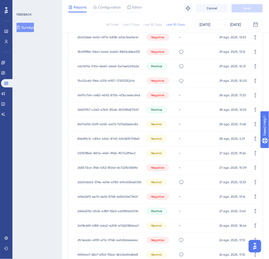
click at [100, 50] on span "18c8998b-9da1-4ad4-bde0-8863c66be333" at bounding box center [108, 52] width 62 height 4
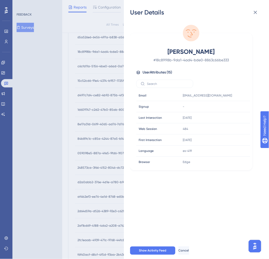
click at [100, 51] on div "User Details [PERSON_NAME] # 18c8998b-9da1-4ad4-bde0-8863c66be333 User Attribut…" at bounding box center [134, 129] width 269 height 259
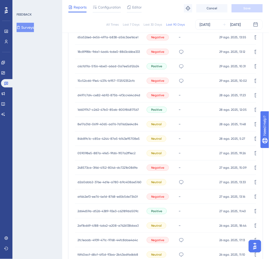
click at [102, 35] on span "65a526e6-6456-497a-b838-a56c3ae16ce1" at bounding box center [107, 37] width 61 height 4
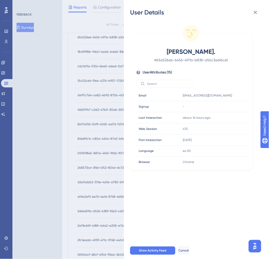
click at [101, 38] on div "User Details [PERSON_NAME]. # 65a526e6-6456-497a-b838-a56c3ae16ce1 User Attribu…" at bounding box center [134, 129] width 269 height 259
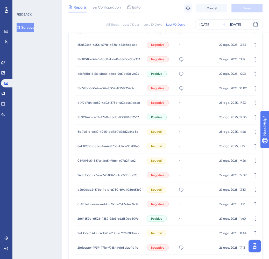
scroll to position [160, 0]
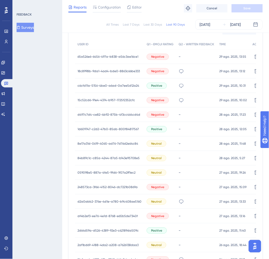
click at [100, 55] on span "65a526e6-6456-497a-b838-a56c3ae16ce1" at bounding box center [107, 57] width 61 height 4
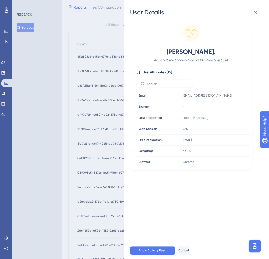
click at [100, 55] on div "User Details [PERSON_NAME]. # 65a526e6-6456-497a-b838-a56c3ae16ce1 User Attribu…" at bounding box center [134, 129] width 269 height 259
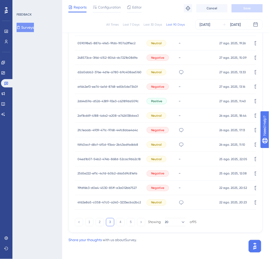
scroll to position [290, 0]
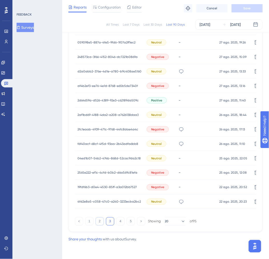
click at [101, 224] on button "2" at bounding box center [99, 221] width 8 height 8
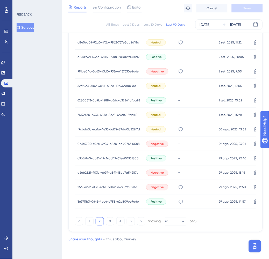
click at [103, 200] on span "3e9711b3-0643-4ec4-b758-c2e809be7a6b" at bounding box center [107, 202] width 61 height 4
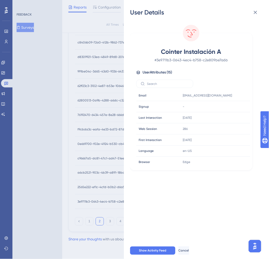
click at [103, 200] on div "User Details Cointer Instalación A # 3e9711b3-0643-4ec4-b758-c2e809be7a6b User …" at bounding box center [134, 129] width 269 height 259
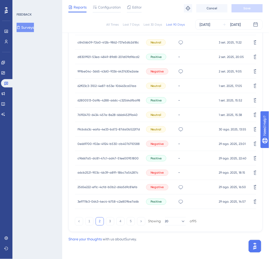
click at [105, 187] on span "2565e222-ef1c-4cfd-b0b2-d6a569c81efa" at bounding box center [107, 187] width 60 height 4
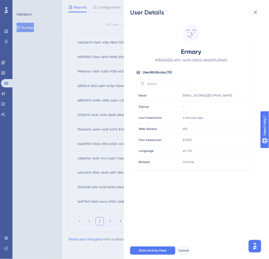
click at [105, 187] on div "User Details Ermary # 2565e222-ef1c-4cfd-b0b2-d6a569c81efa User Attributes ( 15…" at bounding box center [134, 129] width 269 height 259
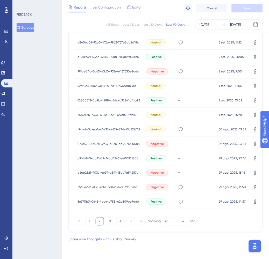
click at [113, 172] on span "a6cb2521-903c-4b39-a891-18bc7a54287c" at bounding box center [107, 173] width 61 height 4
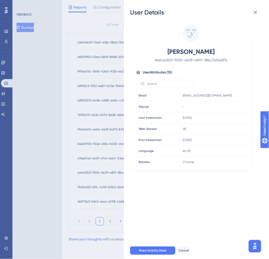
click at [110, 169] on div "User Details [PERSON_NAME] # a6cb2521-903c-4b39-a891-18bc7a54287c User Attribut…" at bounding box center [134, 129] width 269 height 259
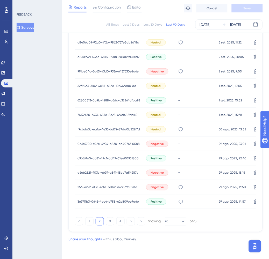
click at [109, 159] on span "c96667a5-dc81-47c1-ad47-51ee00951800" at bounding box center [107, 158] width 61 height 4
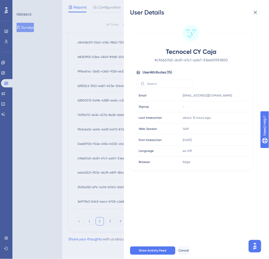
click at [109, 159] on div "User Details Tecnocel CY Caja # c96667a5-dc81-47c1-ad47-51ee00951800 User Attri…" at bounding box center [134, 129] width 269 height 259
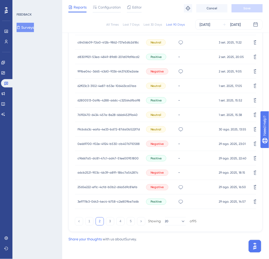
click at [112, 144] on span "0e669700-f02e-4924-b530-cb4076710588" at bounding box center [108, 144] width 62 height 4
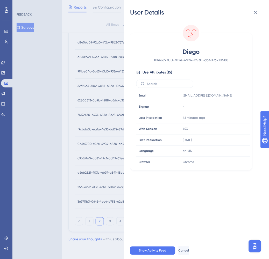
click at [112, 144] on div "User Details Diego # 0e669700-f02e-4924-b530-cb4076710588 User Attributes ( 15 …" at bounding box center [134, 129] width 269 height 259
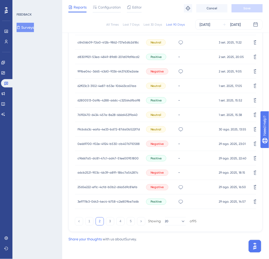
click at [114, 131] on div "f9cbda3c-eafa-4e33-bd72-87da0b522f7d f9cbda3c-eafa-4e33-bd72-87da0b522f7d" at bounding box center [108, 129] width 62 height 14
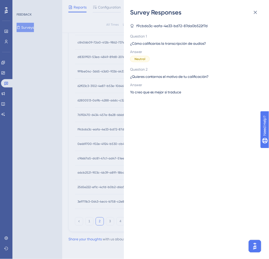
click at [114, 131] on div "Survey Responses f9cbda3c-eafa-4e33-bd72-87da0b522f7d Question 1 ¿Cómo califica…" at bounding box center [134, 129] width 269 height 259
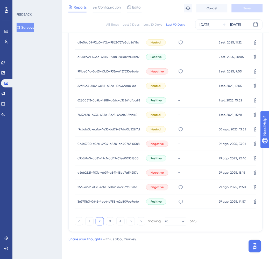
click at [106, 126] on div "f9cbda3c-eafa-4e33-bd72-87da0b522f7d f9cbda3c-eafa-4e33-bd72-87da0b522f7d" at bounding box center [108, 129] width 62 height 14
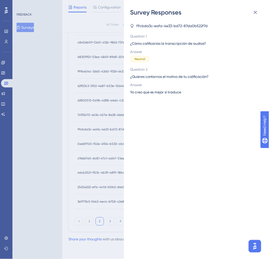
click at [103, 129] on div "Survey Responses f9cbda3c-eafa-4e33-bd72-87da0b522f7d Question 1 ¿Cómo califica…" at bounding box center [134, 129] width 269 height 259
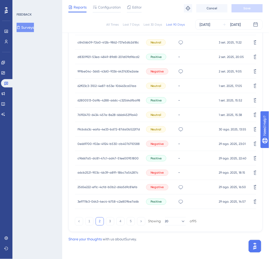
click at [83, 129] on span "f9cbda3c-eafa-4e33-bd72-87da0b522f7d" at bounding box center [108, 129] width 62 height 4
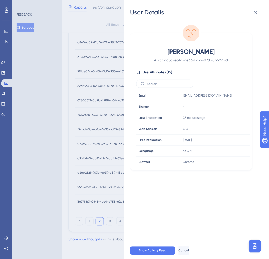
click at [83, 129] on div "User Details [PERSON_NAME] # f9cbda3c-eafa-4e33-bd72-87da0b522f7d User Attribut…" at bounding box center [134, 129] width 269 height 259
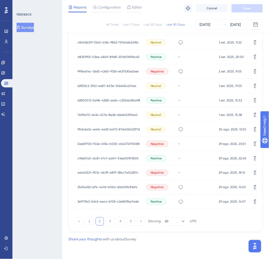
click at [84, 112] on div "76192470-6434-457e-8e28-666d45291a40 76192470-6434-457e-8e28-666d45291a40" at bounding box center [107, 115] width 60 height 14
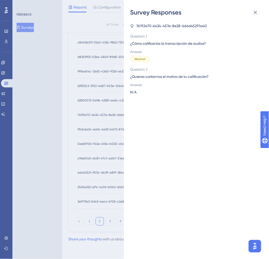
click at [84, 112] on div "Survey Responses 76192470-6434-457e-8e28-666d45291a40 Question 1 ¿Cómo califica…" at bounding box center [134, 129] width 269 height 259
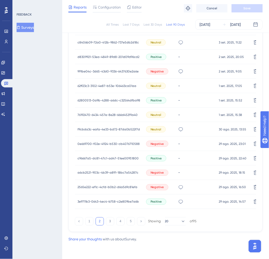
click at [94, 115] on span "76192470-6434-457e-8e28-666d45291a40" at bounding box center [107, 115] width 60 height 4
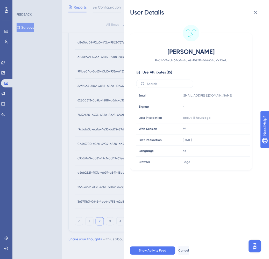
click at [94, 115] on div "User Details [PERSON_NAME] # 76192470-6434-457e-8e28-666d45291a40 User Attribut…" at bounding box center [134, 129] width 269 height 259
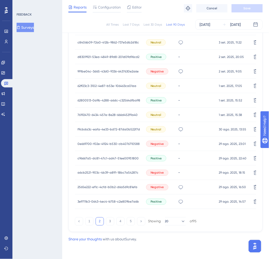
click at [97, 95] on div "62800513-0a9b-4288-a6dc-c32564dfba98 62800513-0a9b-4288-a6dc-c32564dfba98" at bounding box center [108, 100] width 63 height 14
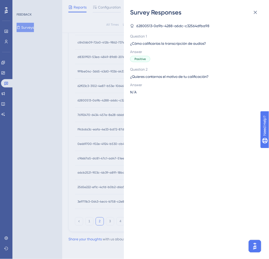
click at [96, 99] on div "Survey Responses 62800513-0a9b-4288-a6dc-c32564dfba98 Question 1 ¿Cómo califica…" at bounding box center [134, 129] width 269 height 259
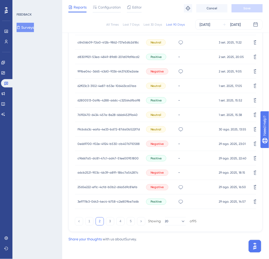
click at [97, 99] on span "62800513-0a9b-4288-a6dc-c32564dfba98" at bounding box center [108, 100] width 63 height 4
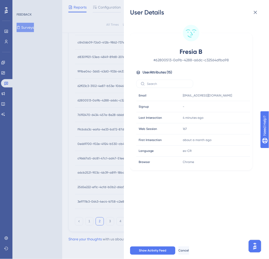
click at [97, 99] on div "User Details Fresia B # 62800513-0a9b-4288-a6dc-c32564dfba98 User Attributes ( …" at bounding box center [134, 129] width 269 height 259
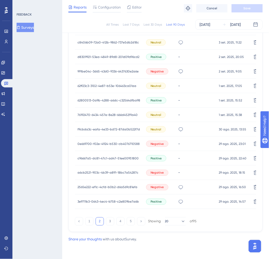
click at [95, 84] on span "62ff23c3-3102-4e87-b53e-106463ca01aa" at bounding box center [106, 86] width 59 height 4
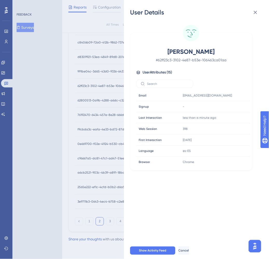
click at [95, 83] on div "User Details [PERSON_NAME] # 62ff23c3-3102-4e87-b53e-106463ca01aa User Attribut…" at bounding box center [134, 129] width 269 height 259
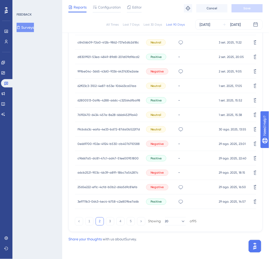
click at [95, 71] on span "991be04c-3d65-43d0-9336-6437630e2a6e" at bounding box center [107, 71] width 61 height 4
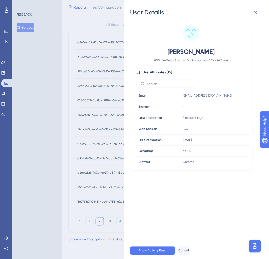
click at [95, 71] on div "User Details [PERSON_NAME] # 991be04c-3d65-43d0-9336-6437630e2a6e User Attribut…" at bounding box center [134, 129] width 269 height 259
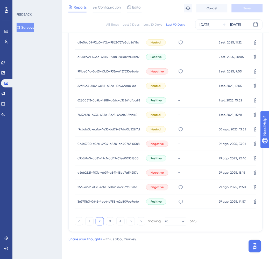
click at [94, 56] on span "d8309921-53ea-4849-89d8-201d09d96cd2" at bounding box center [108, 57] width 62 height 4
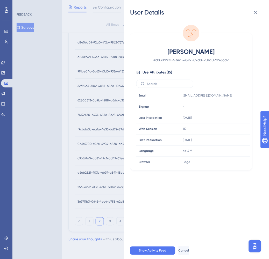
click at [94, 56] on div "User Details CRISTAFACIL [PERSON_NAME] # d8309921-53ea-4849-89d8-201d09d96cd2 U…" at bounding box center [134, 129] width 269 height 259
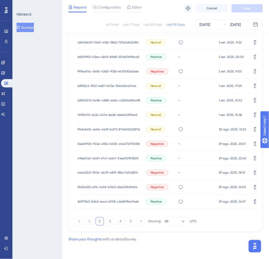
click at [95, 43] on span "c8406b09-72a0-412b-9862-737e5db2d18c" at bounding box center [107, 42] width 61 height 4
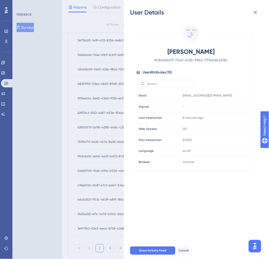
scroll to position [261, 0]
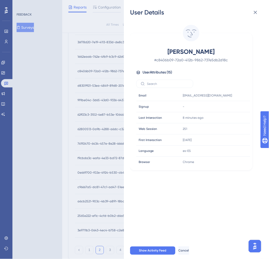
click at [94, 88] on div "User Details [PERSON_NAME] # c8406b09-72a0-412b-9862-737e5db2d18c User Attribut…" at bounding box center [134, 129] width 269 height 259
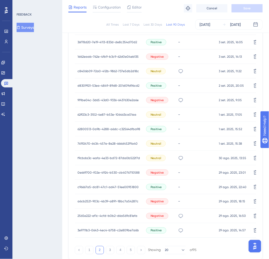
click at [97, 82] on div "d8309921-53ea-4849-89d8-201d09d96cd2 d8309921-53ea-4849-89d8-201d09d96cd2" at bounding box center [108, 85] width 62 height 14
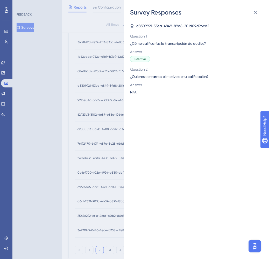
click at [97, 84] on div "Survey Responses d8309921-53ea-4849-89d8-201d09d96cd2 Question 1 ¿Cómo califica…" at bounding box center [134, 129] width 269 height 259
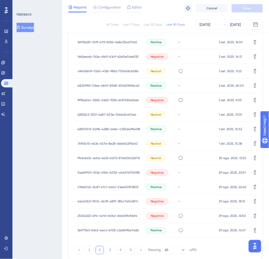
click at [95, 86] on span "d8309921-53ea-4849-89d8-201d09d96cd2" at bounding box center [108, 86] width 62 height 4
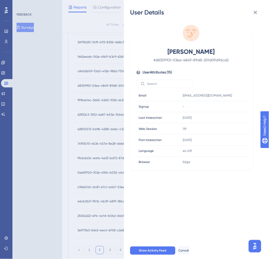
click at [95, 86] on div "User Details CRISTAFACIL [PERSON_NAME] # d8309921-53ea-4849-89d8-201d09d96cd2 U…" at bounding box center [134, 129] width 269 height 259
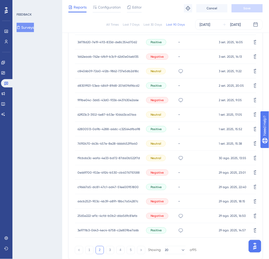
click at [95, 70] on span "c8406b09-72a0-412b-9862-737e5db2d18c" at bounding box center [107, 71] width 61 height 4
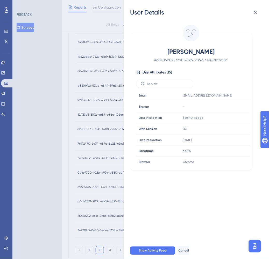
click at [95, 70] on div "User Details [PERSON_NAME] # c8406b09-72a0-412b-9862-737e5db2d18c User Attribut…" at bounding box center [134, 129] width 269 height 259
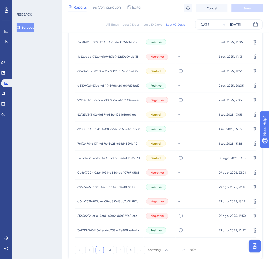
click at [96, 56] on span "1d62eaab-762e-4fb9-b3c9-62d0e04eb135" at bounding box center [107, 57] width 61 height 4
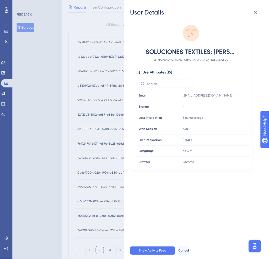
click at [96, 56] on div "User Details SOLUCIONES TEXTILES: [PERSON_NAME] # 1d62eaab-762e-4fb9-b3c9-62d0e…" at bounding box center [134, 129] width 269 height 259
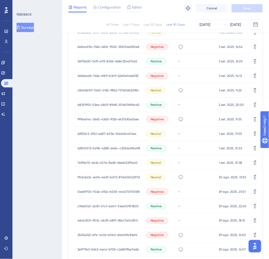
scroll to position [242, 0]
click at [96, 60] on span "36f78d20-7e19-4113-833d-de8c354d70d2" at bounding box center [107, 62] width 60 height 4
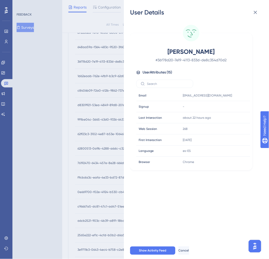
click at [94, 62] on div "User Details [PERSON_NAME] # 36f78d20-7e19-4113-833d-de8c354d70d2 User Attribut…" at bounding box center [134, 129] width 269 height 259
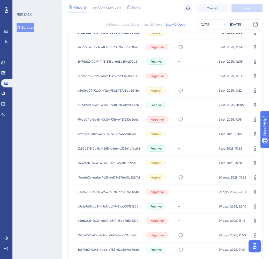
click at [94, 48] on span "648aa59a-f364-483c-9520-3f605de585e8" at bounding box center [108, 47] width 62 height 4
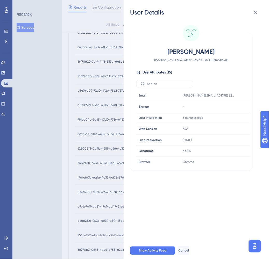
click at [95, 53] on div "User Details [PERSON_NAME] # 648aa59a-f364-483c-9520-3f605de585e8 User Attribut…" at bounding box center [134, 129] width 269 height 259
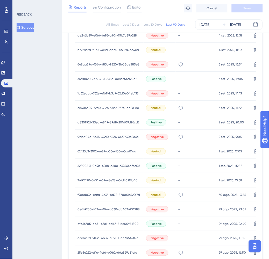
scroll to position [223, 0]
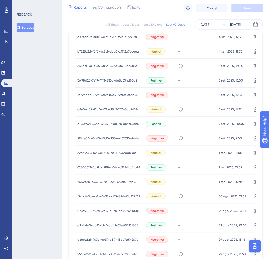
click at [95, 51] on span "b722862d-f0f0-4c8d-abc0-cf712a7cc4ea" at bounding box center [107, 51] width 61 height 4
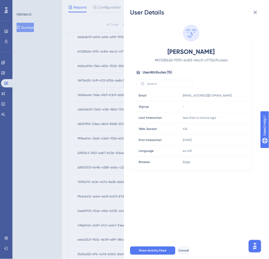
click at [95, 51] on div "User Details [PERSON_NAME] # b722862d-f0f0-4c8d-abc0-cf712a7cc4ea User Attribut…" at bounding box center [134, 129] width 269 height 259
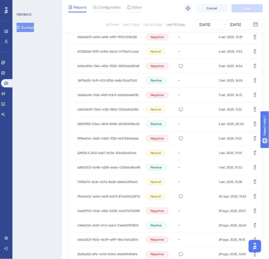
click at [96, 39] on div "de246b59-e0f6-4e96-a90f-ff7b7c59b328 de246b59-e0f6-4e96-a90f-ff7b7c59b328" at bounding box center [106, 37] width 59 height 14
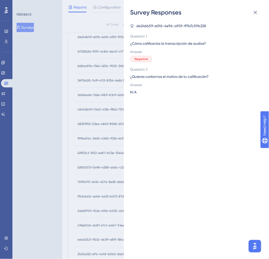
click at [96, 40] on div "Survey Responses de246b59-e0f6-4e96-a90f-ff7b7c59b328 Question 1 ¿Cómo califica…" at bounding box center [134, 129] width 269 height 259
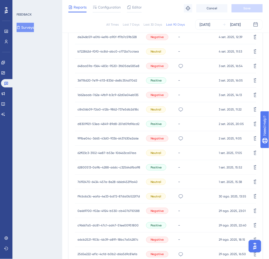
click at [97, 35] on span "de246b59-e0f6-4e96-a90f-ff7b7c59b328" at bounding box center [106, 37] width 59 height 4
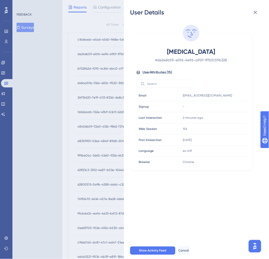
scroll to position [204, 0]
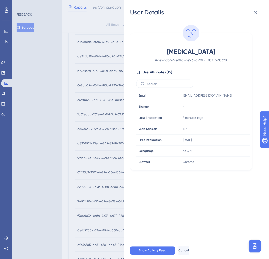
click at [93, 54] on div "User Details [MEDICAL_DATA] # de246b59-e0f6-4e96-a90f-ff7b7c59b328 User Attribu…" at bounding box center [134, 129] width 269 height 259
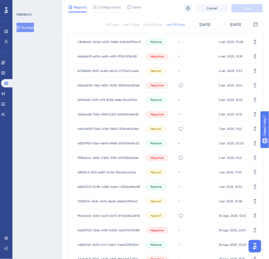
click at [93, 56] on span "de246b59-e0f6-4e96-a90f-ff7b7c59b328" at bounding box center [106, 56] width 59 height 4
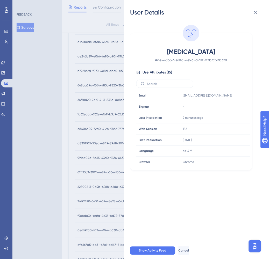
click at [93, 56] on div "User Details [MEDICAL_DATA] # de246b59-e0f6-4e96-a90f-ff7b7c59b328 User Attribu…" at bounding box center [134, 129] width 269 height 259
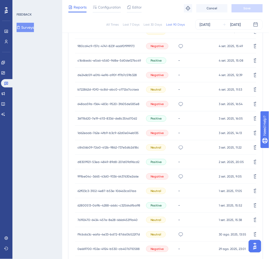
scroll to position [184, 0]
click at [93, 59] on span "c1b6bedc-e5a6-4560-9d8e-5d0def27bc49" at bounding box center [108, 61] width 63 height 4
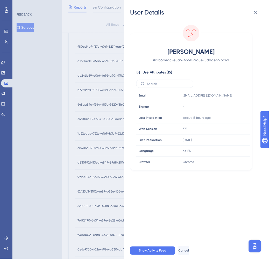
click at [93, 59] on div "User Details [PERSON_NAME] # c1b6bedc-e5a6-4560-9d8e-5d0def27bc49 User Attribut…" at bounding box center [134, 129] width 269 height 259
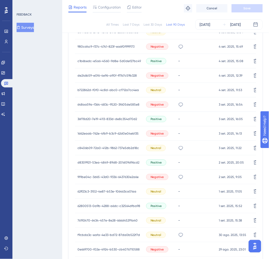
click at [93, 47] on span "980cd4c9-f37c-4741-823f-ea6f0f999173" at bounding box center [105, 47] width 57 height 4
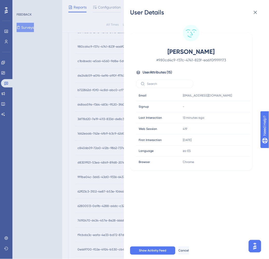
click at [93, 47] on div "User Details [PERSON_NAME] # 980cd4c9-f37c-4741-823f-ea6f0f999173 User Attribut…" at bounding box center [134, 129] width 269 height 259
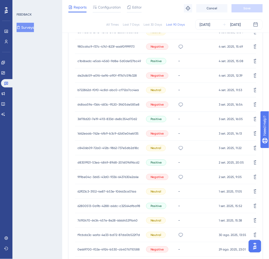
scroll to position [166, 0]
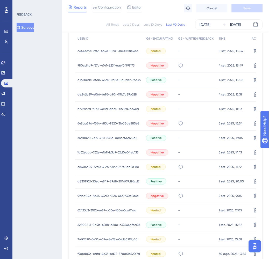
click at [94, 53] on div "c644ea9c-2f43-4b9e-817d-28e09618e9aa c644ea9c-2f43-4b9e-817d-28e09618e9aa" at bounding box center [107, 51] width 61 height 14
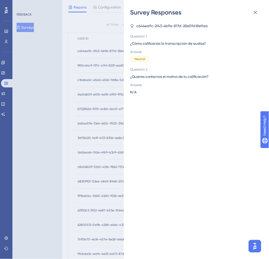
click at [94, 53] on div "Survey Responses c644ea9c-2f43-4b9e-817d-28e09618e9aa Question 1 ¿Cómo califica…" at bounding box center [134, 129] width 269 height 259
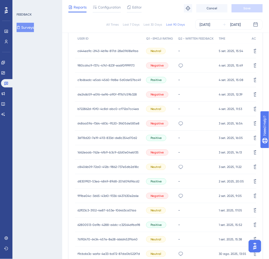
click at [105, 51] on span "c644ea9c-2f43-4b9e-817d-28e09618e9aa" at bounding box center [107, 51] width 61 height 4
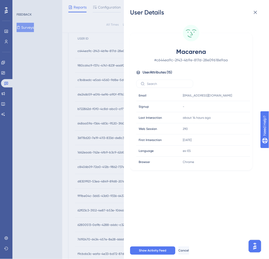
click at [104, 50] on div "User Details Macarena # c644ea9c-2f43-4b9e-817d-28e09618e9aa User Attributes ( …" at bounding box center [134, 129] width 269 height 259
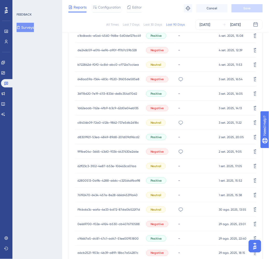
scroll to position [290, 0]
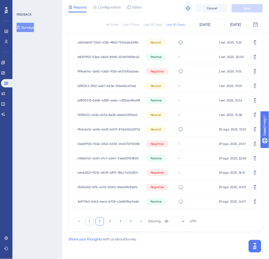
click at [87, 225] on button "1" at bounding box center [89, 221] width 8 height 8
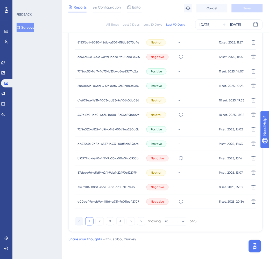
click at [105, 200] on span "d00bc49c-eb9b-48fd-a93f-9c01fec42707" at bounding box center [108, 202] width 62 height 4
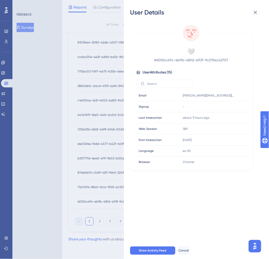
click at [105, 200] on div "User Details 🤍 # d00bc49c-eb9b-48fd-a93f-9c01fec42707 User Attributes ( 15 ) Em…" at bounding box center [134, 129] width 269 height 259
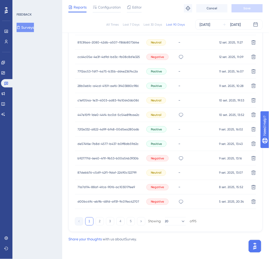
click at [105, 184] on div "71a7d114-88af-4fca-90f6-ac103017fee9 71a7d114-88af-4fca-90f6-ac103017fee9" at bounding box center [105, 187] width 57 height 14
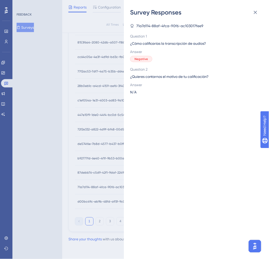
click at [105, 185] on div "Survey Responses 71a7d114-88af-4fca-90f6-ac103017fee9 Question 1 ¿Cómo califica…" at bounding box center [134, 129] width 269 height 259
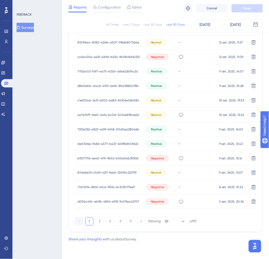
click at [94, 185] on span "71a7d114-88af-4fca-90f6-ac103017fee9" at bounding box center [105, 187] width 57 height 4
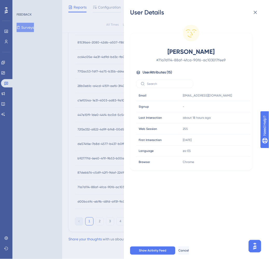
click at [94, 186] on div "User Details [PERSON_NAME] # 71a7d114-88af-4fca-90f6-ac103017fee9 User Attribut…" at bounding box center [134, 129] width 269 height 259
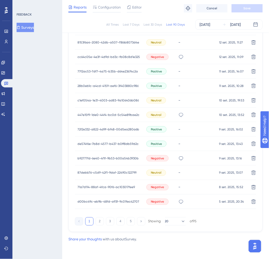
click at [93, 172] on span "87debb76-c5d9-42f1-9daf-22490c122799" at bounding box center [106, 173] width 59 height 4
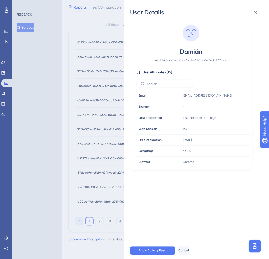
click at [93, 172] on div "User Details Damián # 87debb76-c5d9-42f1-9daf-22490c122799 User Attributes ( 15…" at bounding box center [134, 129] width 269 height 259
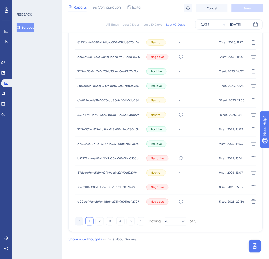
click at [94, 156] on div "b92777fd-6e40-4f1f-9b53-b00a54b3930b b92777fd-6e40-4f1f-9b53-b00a54b3930b" at bounding box center [107, 158] width 61 height 14
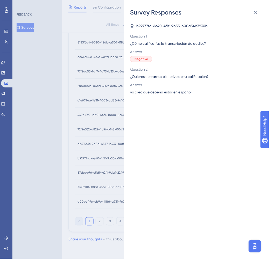
click at [91, 157] on div "Survey Responses b92777fd-6e40-4f1f-9b53-b00a54b3930b Question 1 ¿Cómo califica…" at bounding box center [134, 129] width 269 height 259
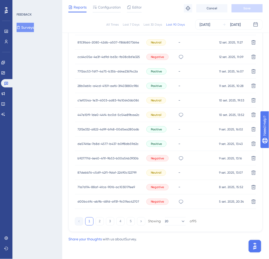
click at [78, 158] on span "b92777fd-6e40-4f1f-9b53-b00a54b3930b" at bounding box center [107, 158] width 61 height 4
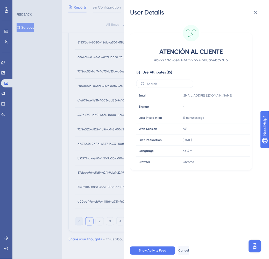
click at [81, 159] on div "User Details ATENCIÓN AL CLIENTE # b92777fd-6e40-4f1f-9b53-b00a54b3930b User At…" at bounding box center [134, 129] width 269 height 259
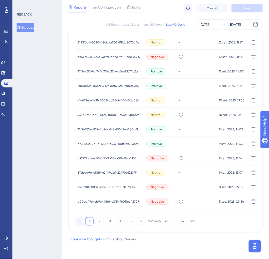
click at [86, 143] on span "de574f6e-7b8d-4577-b437-b0ff8db59d2c" at bounding box center [107, 144] width 61 height 4
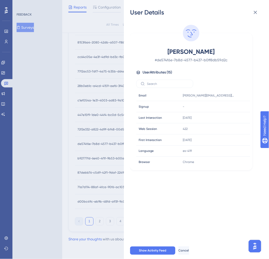
click at [93, 133] on div "User Details [PERSON_NAME] # de574f6e-7b8d-4577-b437-b0ff8db59d2c User Attribut…" at bounding box center [134, 129] width 269 height 259
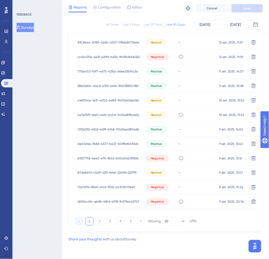
click at [92, 127] on span "72f2e332-a822-4d9f-bf48-00d5ea280a6b" at bounding box center [108, 129] width 62 height 4
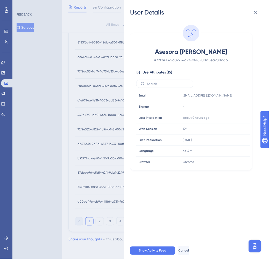
click at [102, 107] on div "User Details Asesora [PERSON_NAME] # 72f2e332-a822-4d9f-bf48-00d5ea280a6b User …" at bounding box center [134, 129] width 269 height 259
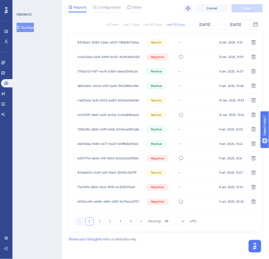
click at [97, 86] on span "28b0eb1c-a4cd-4159-aef6-3f403880c986" at bounding box center [107, 86] width 61 height 4
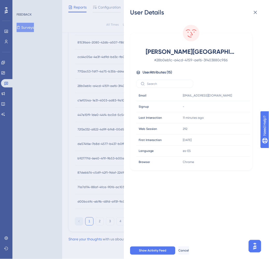
click at [97, 86] on div "User Details [PERSON_NAME] Lagos # 28b0eb1c-a4cd-4159-aef6-3f403880c986 User At…" at bounding box center [134, 129] width 269 height 259
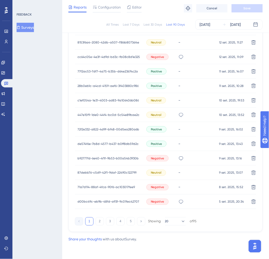
click at [97, 69] on span "77f2ac53-7df7-4a75-b35b-d64e23674c2a" at bounding box center [107, 71] width 60 height 4
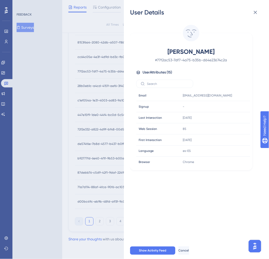
click at [97, 69] on div "User Details [PERSON_NAME] # 77f2ac53-7df7-4a75-b35b-d64e23674c2a User Attribut…" at bounding box center [134, 129] width 269 height 259
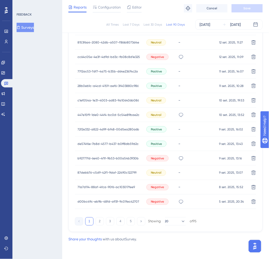
click at [98, 54] on div "cc64c05e-4e3f-4d9d-bd3c-fb08c8d1e325 cc64c05e-4e3f-4d9d-bd3c-fb08c8d1e325" at bounding box center [108, 57] width 62 height 14
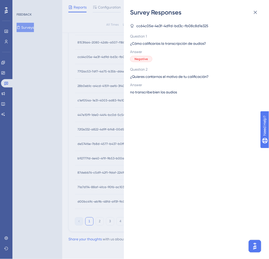
click at [98, 54] on div "Survey Responses cc64c05e-4e3f-4d9d-bd3c-fb08c8d1e325 Question 1 ¿Cómo califica…" at bounding box center [134, 129] width 269 height 259
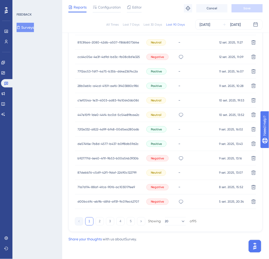
click at [82, 56] on span "cc64c05e-4e3f-4d9d-bd3c-fb08c8d1e325" at bounding box center [108, 57] width 62 height 4
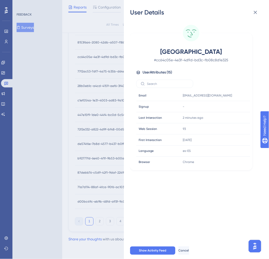
click at [82, 56] on div "User Details [GEOGRAPHIC_DATA] # cc64c05e-4e3f-4d9d-bd3c-fb08c8d1e325 User Attr…" at bounding box center [134, 129] width 269 height 259
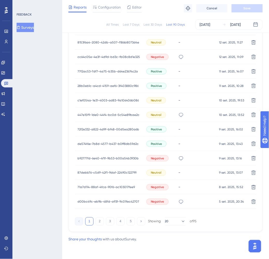
click at [84, 40] on span "8153f6a4-2080-42db-a507-f186b8073d4e" at bounding box center [108, 42] width 62 height 4
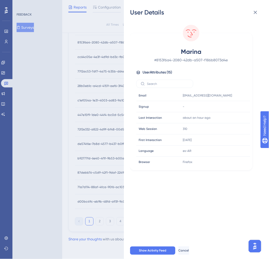
click at [85, 52] on div "User Details Marina # 8153f6a4-2080-42db-a507-f186b8073d4e User Attributes ( 15…" at bounding box center [134, 129] width 269 height 259
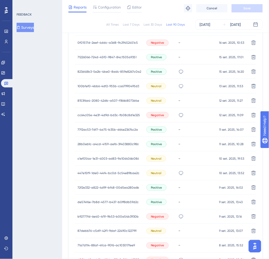
scroll to position [223, 0]
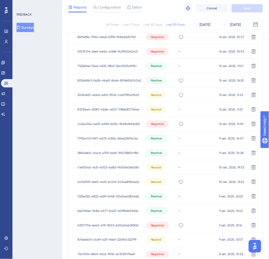
click at [97, 93] on span "100bfef0-4bb6-4df2-955b-ca67990495d3" at bounding box center [108, 95] width 62 height 4
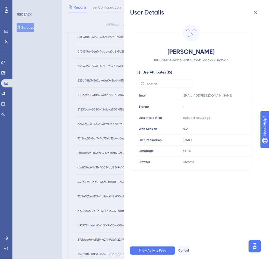
click at [97, 93] on div "User Details [PERSON_NAME] # 100bfef0-4bb6-4df2-955b-ca67990495d3 User Attribut…" at bounding box center [134, 129] width 269 height 259
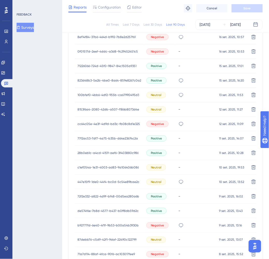
click at [95, 81] on span "823d48b3-5e2b-4be0-8a64-859e8267c0a2" at bounding box center [109, 80] width 64 height 4
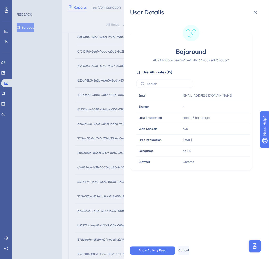
click at [95, 81] on div "User Details Bajaround # 823d48b3-5e2b-4be0-8a64-859e8267c0a2 User Attributes (…" at bounding box center [134, 129] width 269 height 259
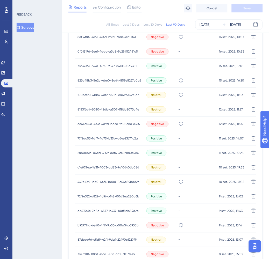
click at [95, 66] on span "71226066-724d-45f0-9847-84c1505a9351" at bounding box center [106, 66] width 59 height 4
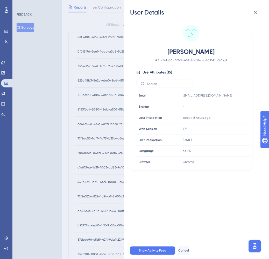
click at [95, 66] on div "User Details [PERSON_NAME] # 71226066-724d-45f0-9847-84c1505a9351 User Attribut…" at bounding box center [134, 129] width 269 height 259
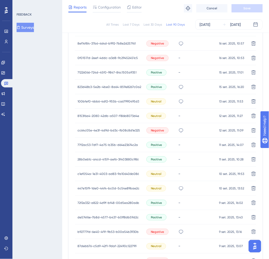
scroll to position [213, 0]
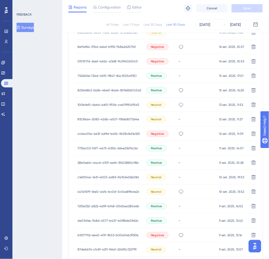
click at [98, 61] on span "0f01517d-2eef-4ddc-a3d8-9c29452451c5" at bounding box center [107, 61] width 60 height 4
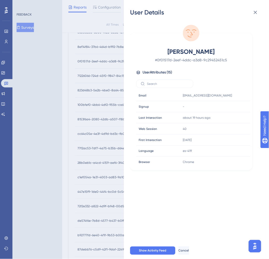
click at [98, 61] on div "User Details [PERSON_NAME] # 0f01517d-2eef-4ddc-a3d8-9c29452451c5 User Attribut…" at bounding box center [134, 129] width 269 height 259
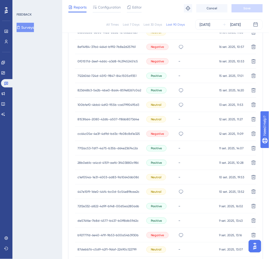
scroll to position [194, 0]
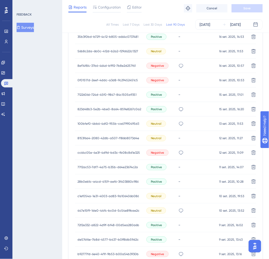
click at [98, 61] on div "8ef14f84-37b6-464d-b992-7b8e2d257f61 8ef14f84-37b6-464d-b992-7b8e2d257f61" at bounding box center [106, 65] width 58 height 14
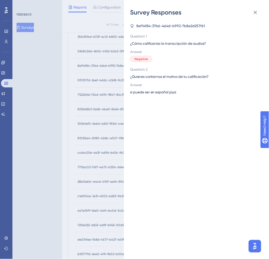
click at [96, 64] on div "Survey Responses 8ef14f84-37b6-464d-b992-7b8e2d257f61 Question 1 ¿Cómo califica…" at bounding box center [134, 129] width 269 height 259
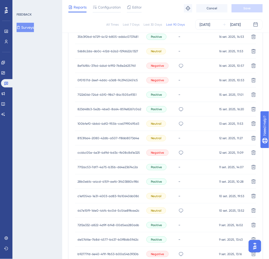
click at [97, 65] on span "8ef14f84-37b6-464d-b992-7b8e2d257f61" at bounding box center [106, 66] width 58 height 4
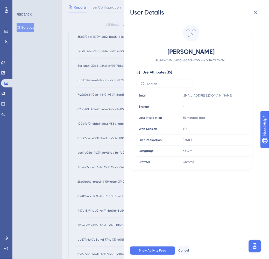
click at [97, 65] on div "User Details [PERSON_NAME] Q # 8ef14f84-37b6-464d-b992-7b8e2d257f61 User Attrib…" at bounding box center [134, 129] width 269 height 259
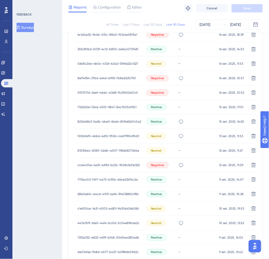
scroll to position [175, 0]
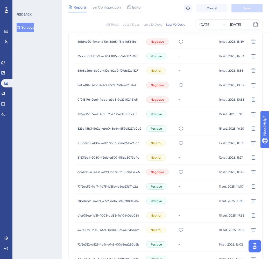
click at [98, 69] on span "56b8c2da-6b0c-412d-b2a2-f29d622c1327" at bounding box center [107, 71] width 61 height 4
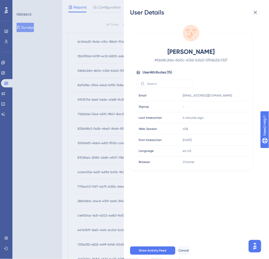
click at [98, 69] on div "User Details [PERSON_NAME] # 56b8c2da-6b0c-412d-b2a2-f29d622c1327 User Attribut…" at bounding box center [134, 129] width 269 height 259
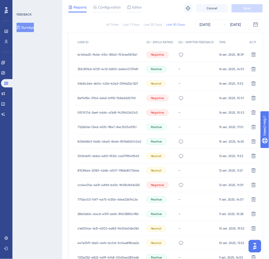
scroll to position [156, 0]
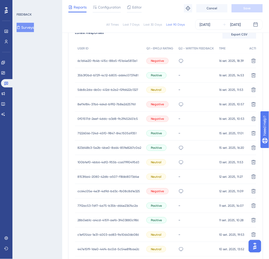
click at [98, 72] on div "35b3f0bd-b729-4c12-b805-a664c0737481 35b3f0bd-b729-4c12-b805-a664c0737481" at bounding box center [107, 75] width 61 height 14
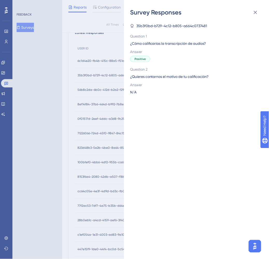
click at [98, 72] on div "Survey Responses 35b3f0bd-b729-4c12-b805-a664c0737481 Question 1 ¿Cómo califica…" at bounding box center [134, 129] width 269 height 259
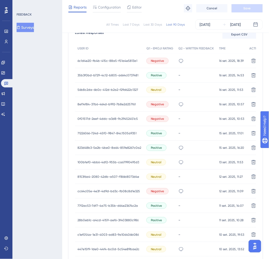
click at [98, 74] on span "35b3f0bd-b729-4c12-b805-a664c0737481" at bounding box center [107, 75] width 61 height 4
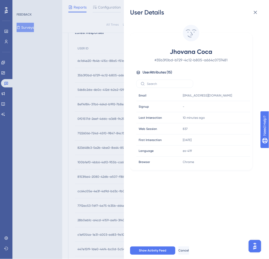
click at [98, 74] on div "User Details Jhovana Coca # 35b3f0bd-b729-4c12-b805-a664c0737481 User Attribute…" at bounding box center [134, 129] width 269 height 259
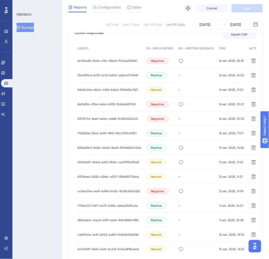
click at [102, 59] on span "6c1d4e20-fb4b-415c-88a5-f51a4e5813a1" at bounding box center [107, 61] width 60 height 4
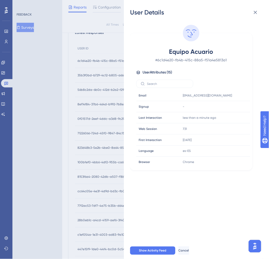
click at [102, 59] on div "User Details Equipo Acuario # 6c1d4e20-fb4b-415c-88a5-f51a4e5813a1 User Attribu…" at bounding box center [134, 129] width 269 height 259
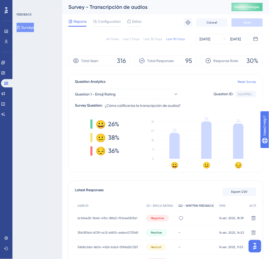
scroll to position [0, 0]
click at [4, 72] on icon at bounding box center [3, 73] width 4 height 4
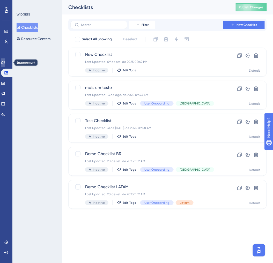
click at [4, 60] on link at bounding box center [3, 62] width 4 height 8
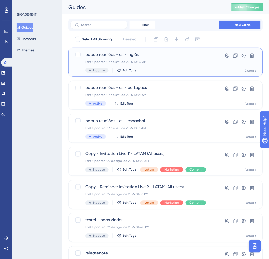
click at [200, 64] on div "popup reuniões - cs - inglês Last Updated: 17 de set. de 2025 10:55 AM Inactive…" at bounding box center [144, 61] width 119 height 21
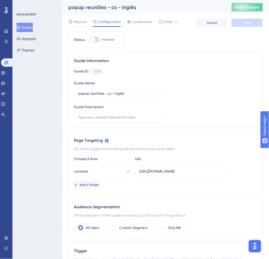
click at [92, 40] on div at bounding box center [92, 39] width 5 height 5
click at [89, 40] on input "Inactive" at bounding box center [89, 40] width 0 height 0
checkbox input "true"
click at [245, 24] on span "Save" at bounding box center [246, 23] width 7 height 4
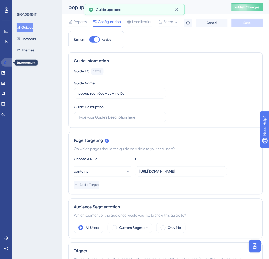
click at [10, 61] on link at bounding box center [7, 62] width 12 height 8
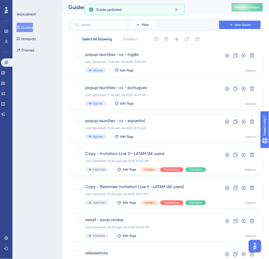
click at [51, 72] on div "ENGAGEMENT Guides Hotspots Themes" at bounding box center [37, 129] width 50 height 259
